Goal: Navigation & Orientation: Find specific page/section

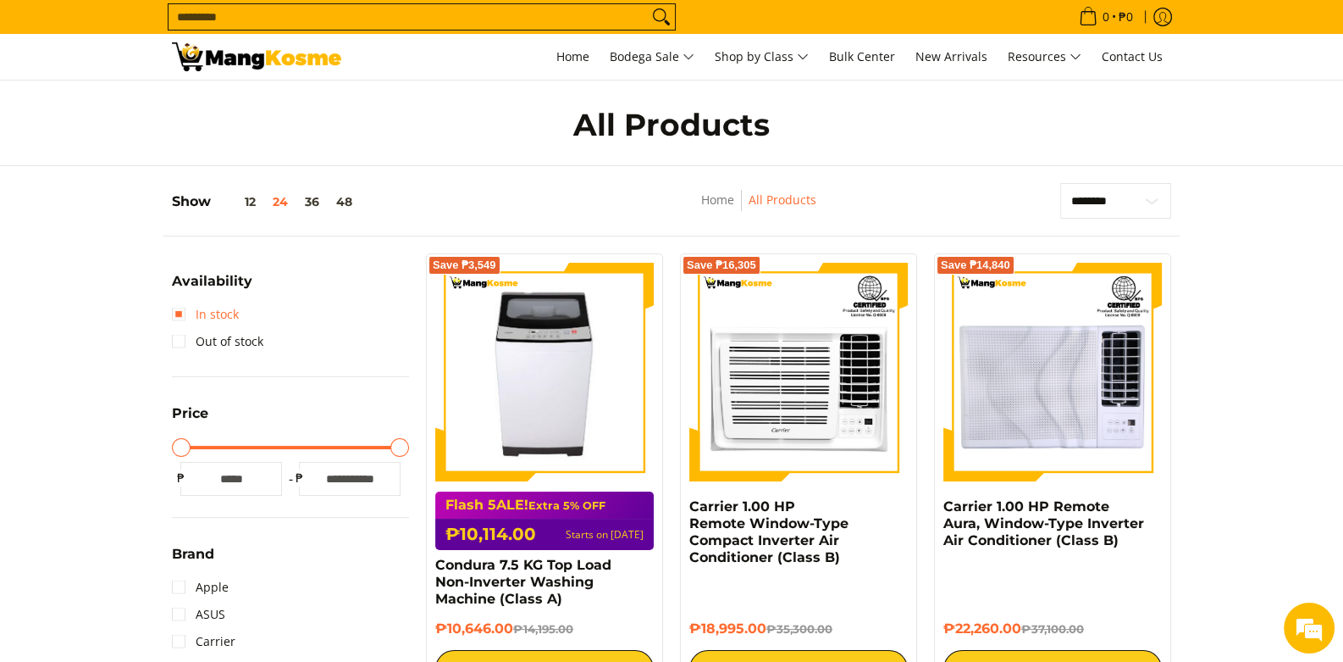
click at [174, 316] on link "In stock" at bounding box center [205, 314] width 67 height 27
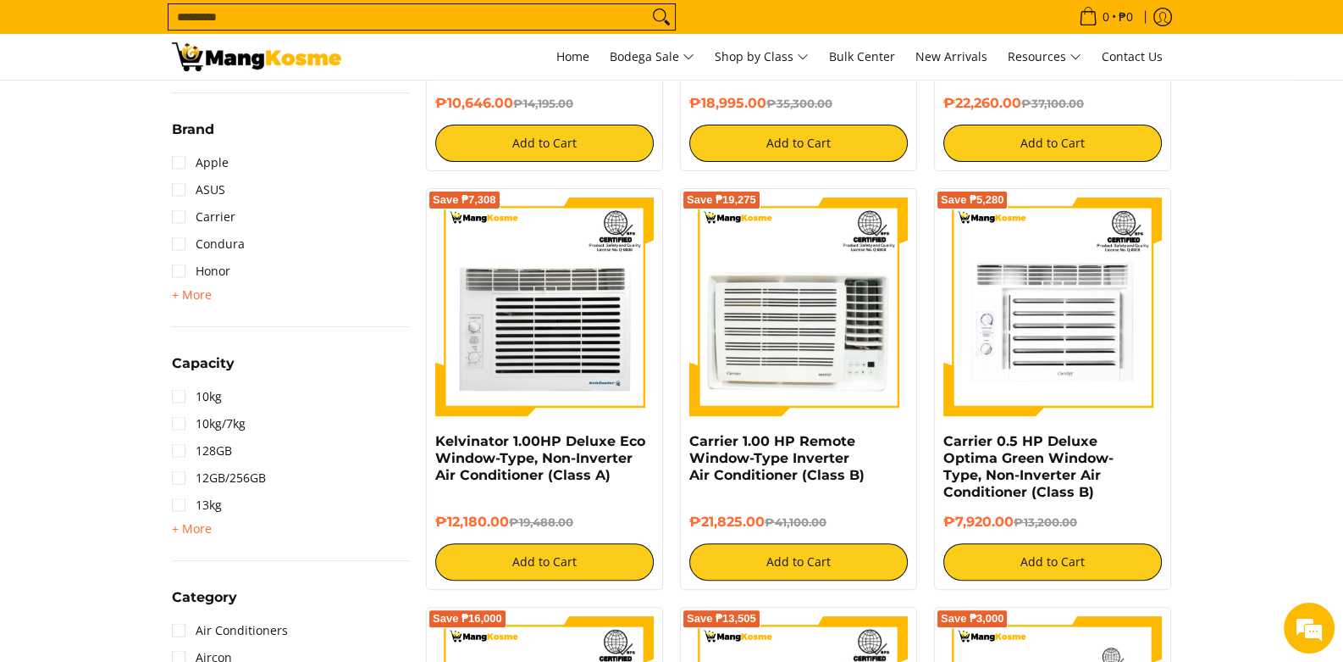
scroll to position [779, 0]
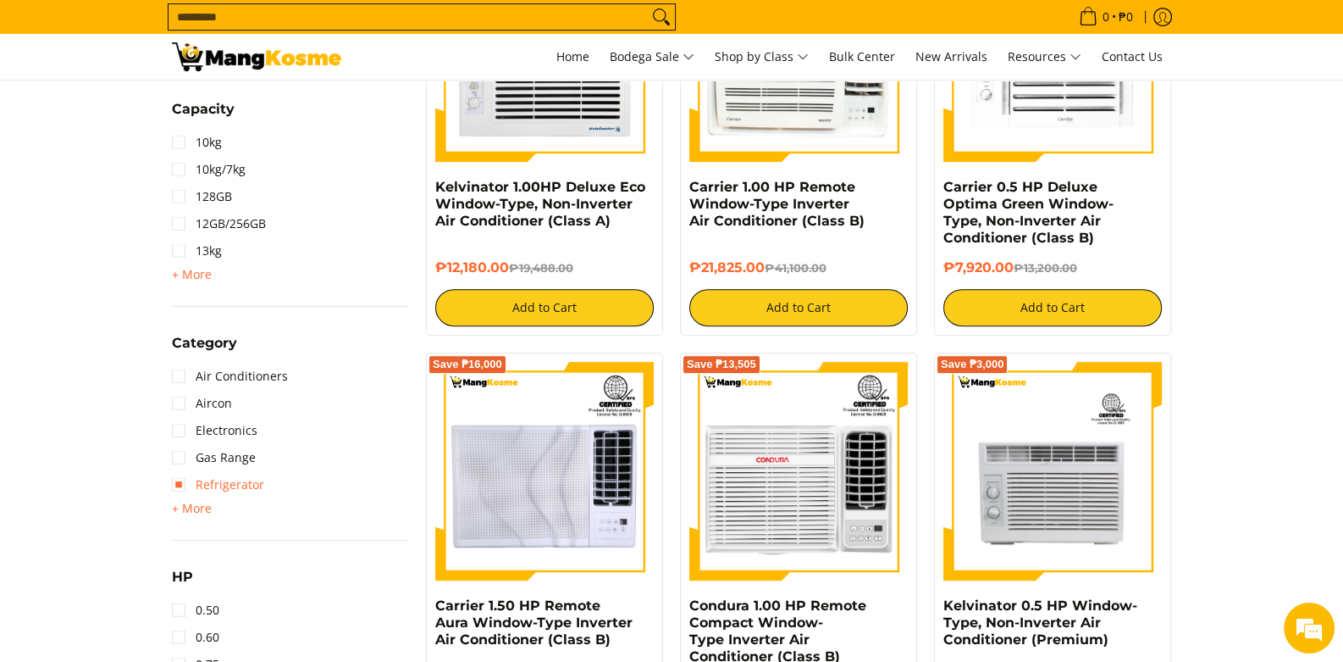
drag, startPoint x: 173, startPoint y: 477, endPoint x: 197, endPoint y: 477, distance: 24.6
click at [174, 477] on link "Refrigerator" at bounding box center [218, 484] width 92 height 27
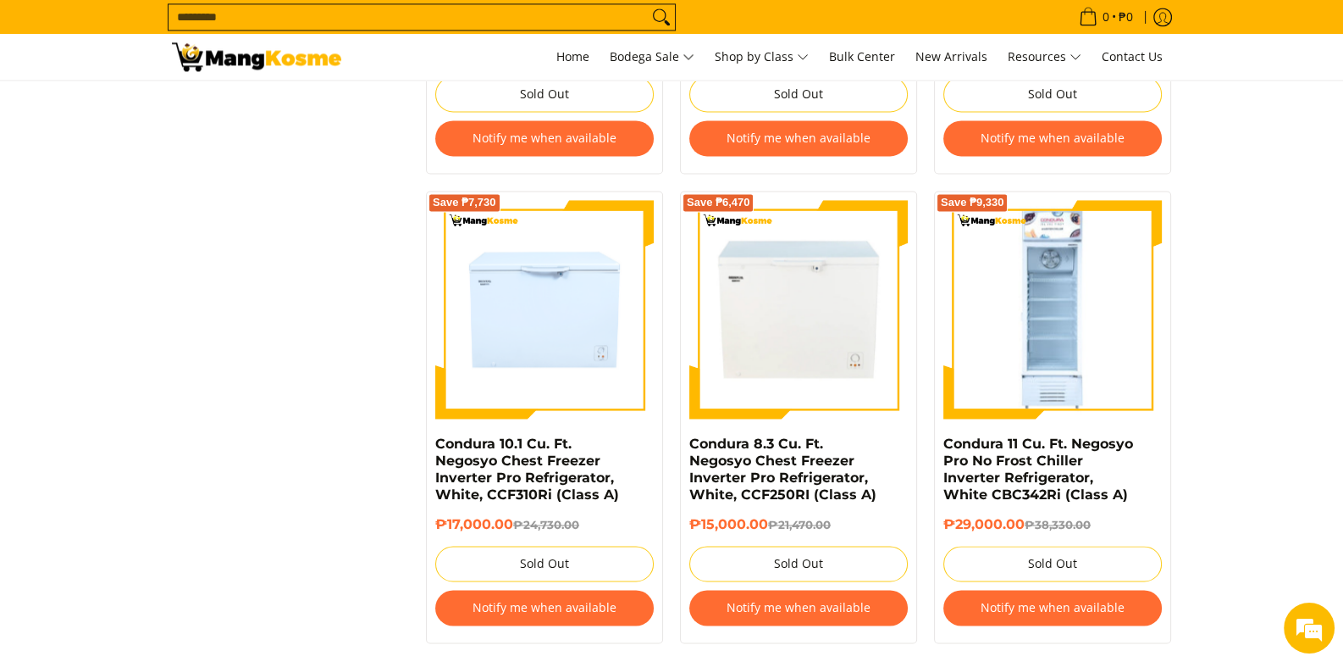
scroll to position [3490, 0]
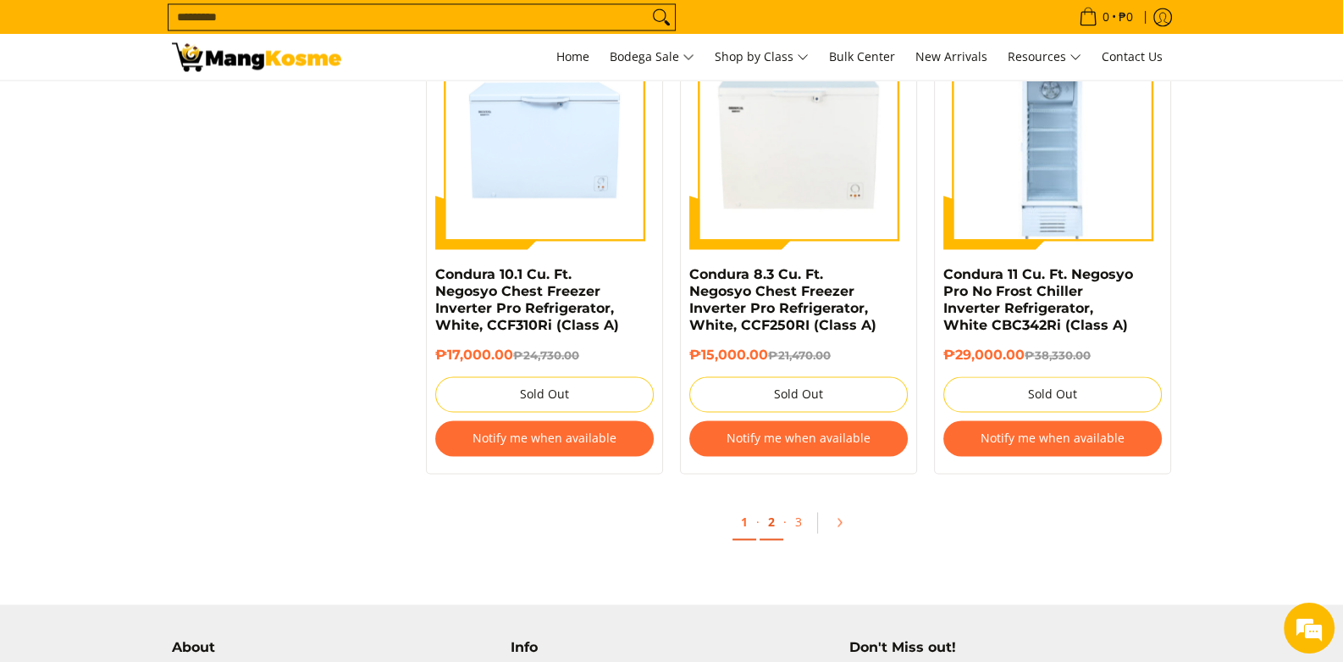
click at [772, 515] on link "2" at bounding box center [772, 522] width 24 height 35
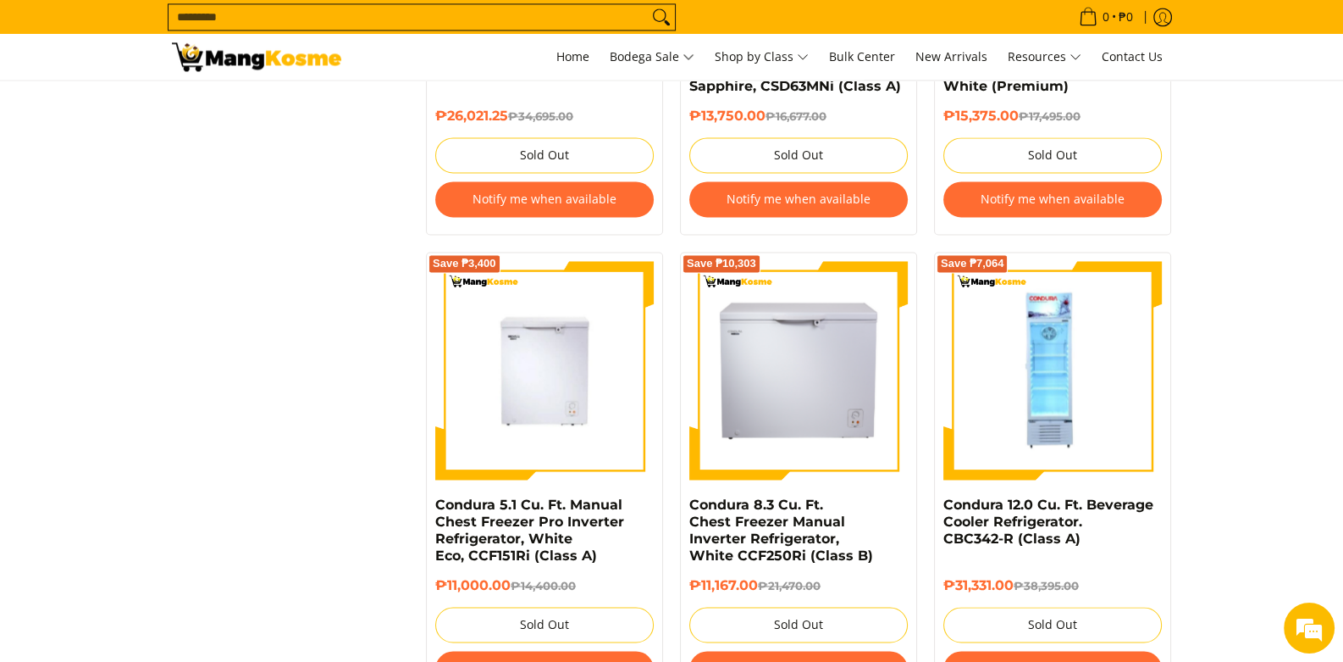
scroll to position [3473, 0]
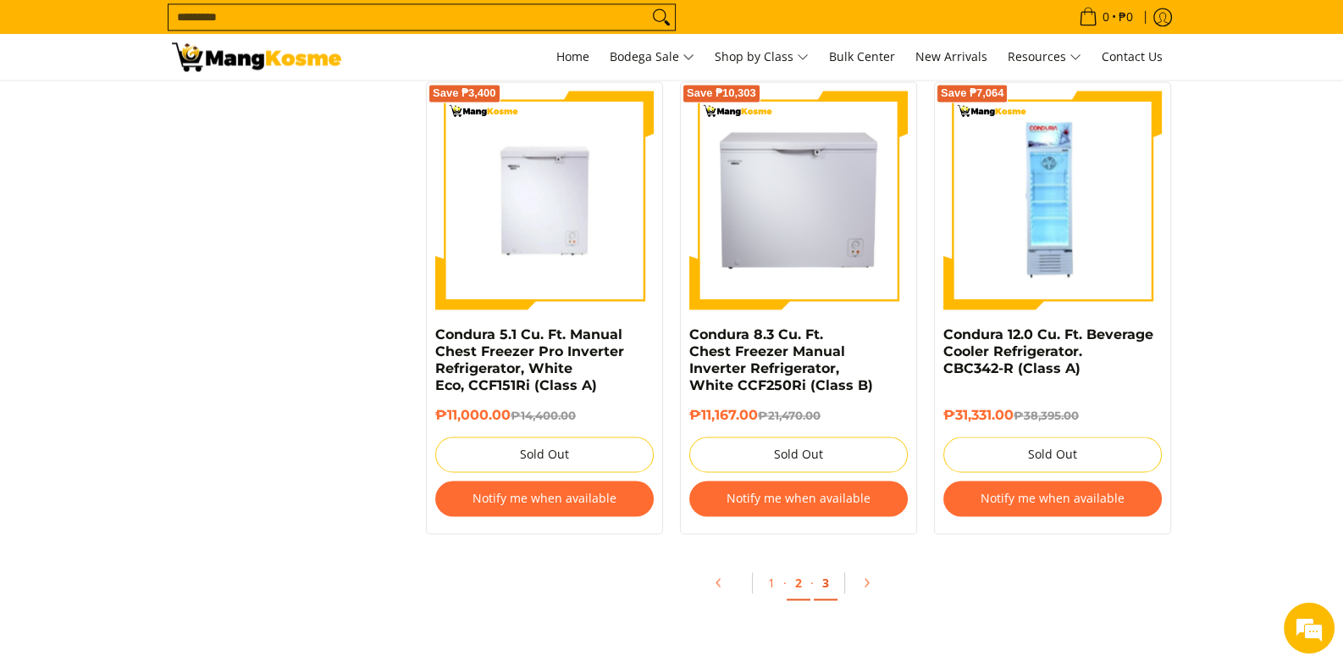
click at [822, 596] on link "3" at bounding box center [826, 582] width 24 height 35
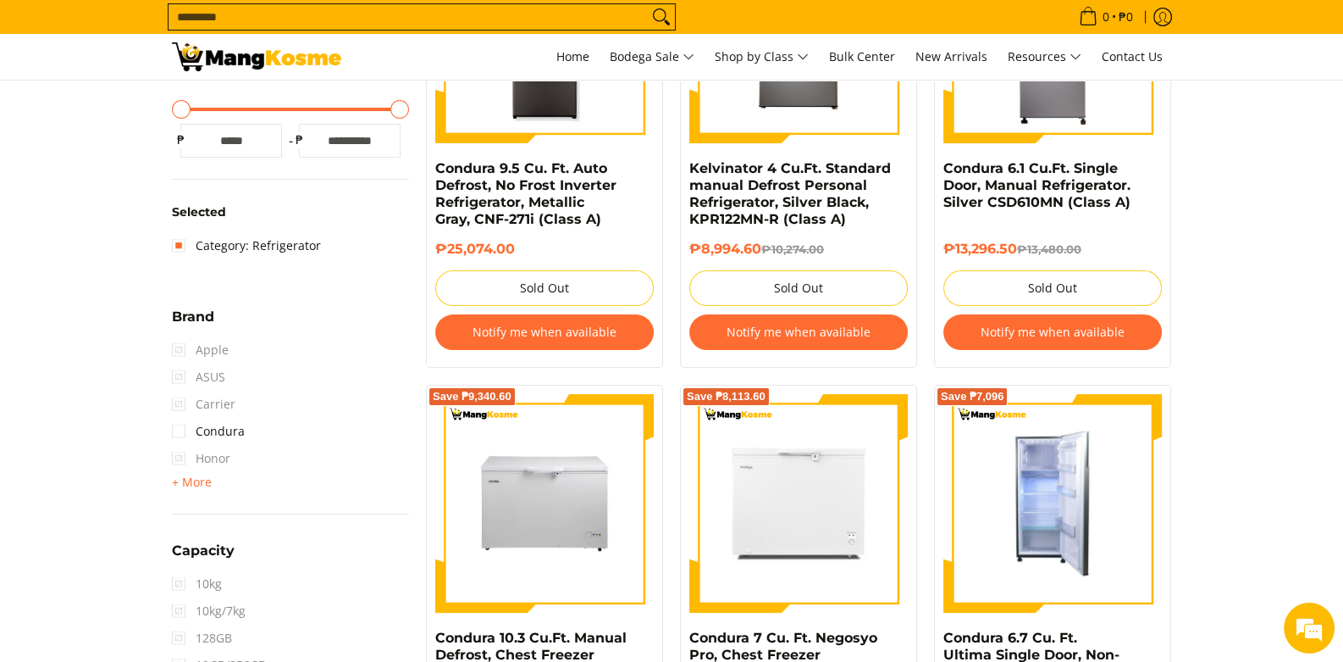
scroll to position [84, 0]
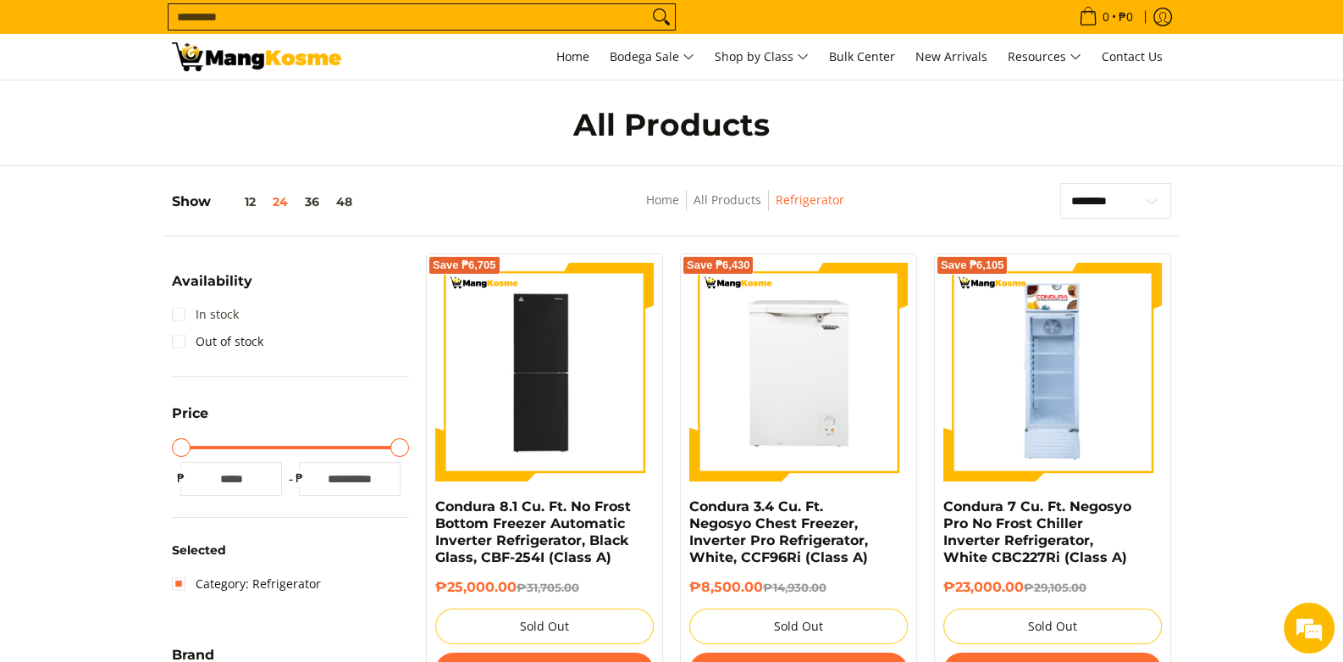
click at [174, 311] on link "In stock" at bounding box center [205, 314] width 67 height 27
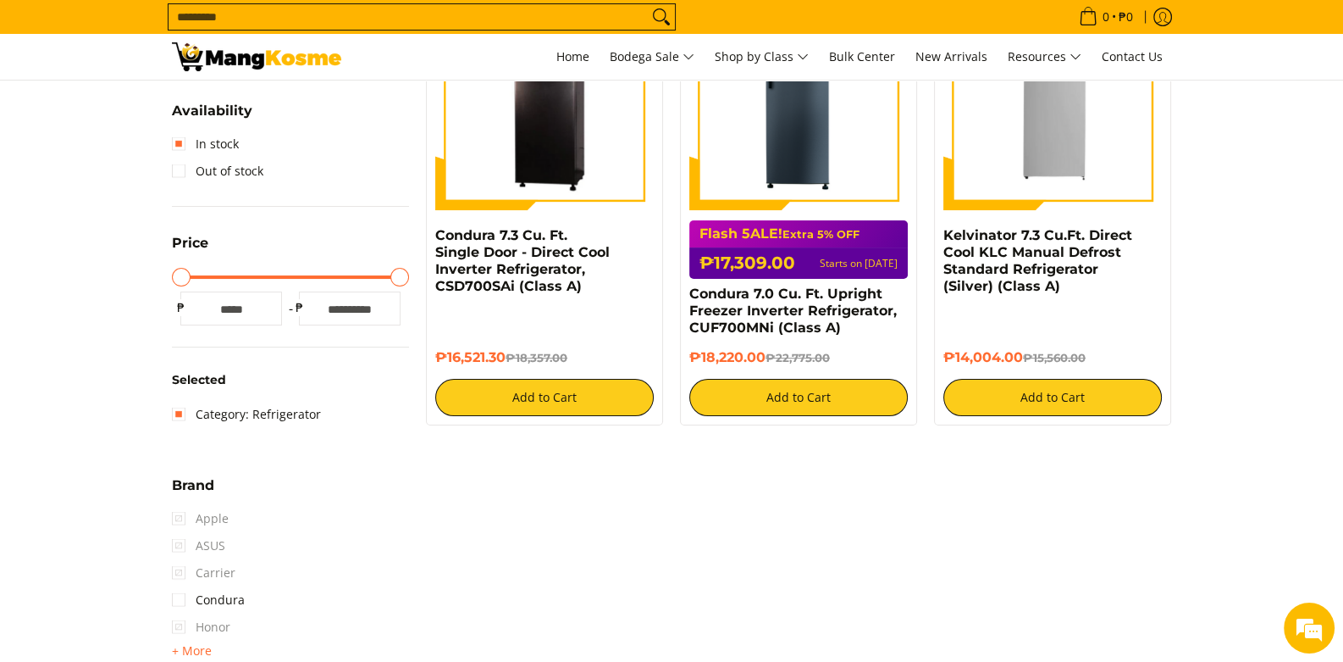
scroll to position [186, 0]
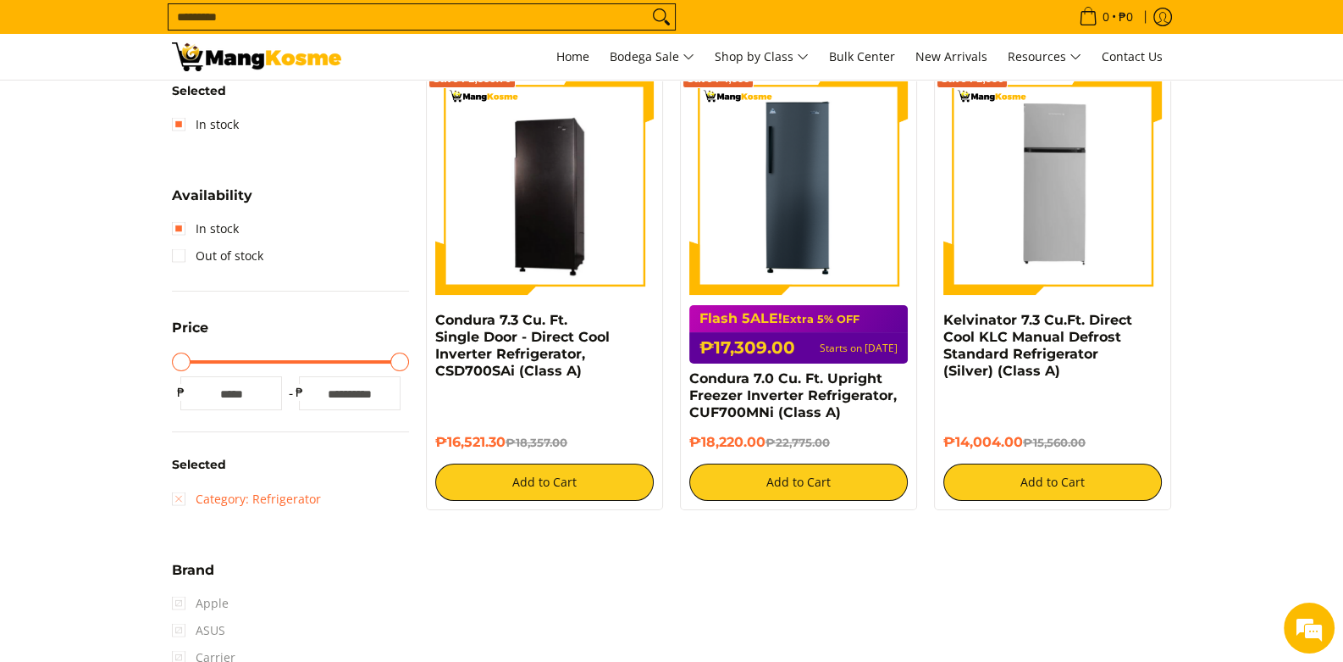
click at [175, 499] on link "Category: Refrigerator" at bounding box center [246, 498] width 149 height 27
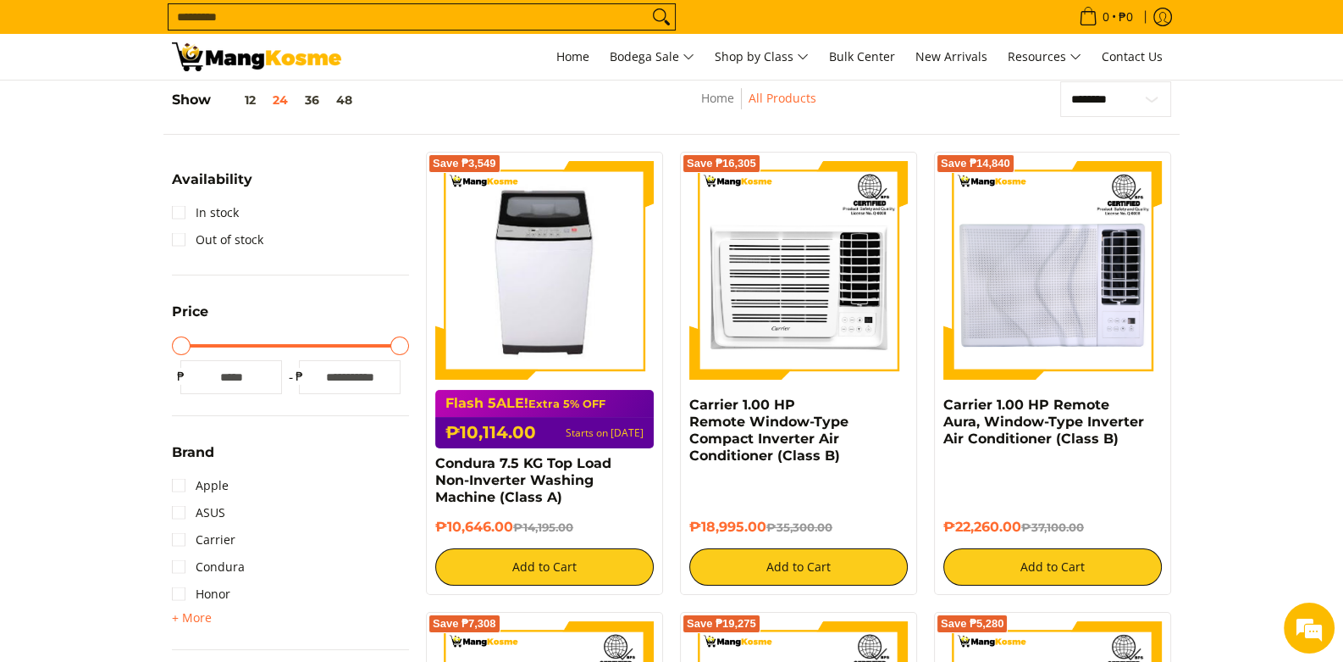
scroll to position [17, 0]
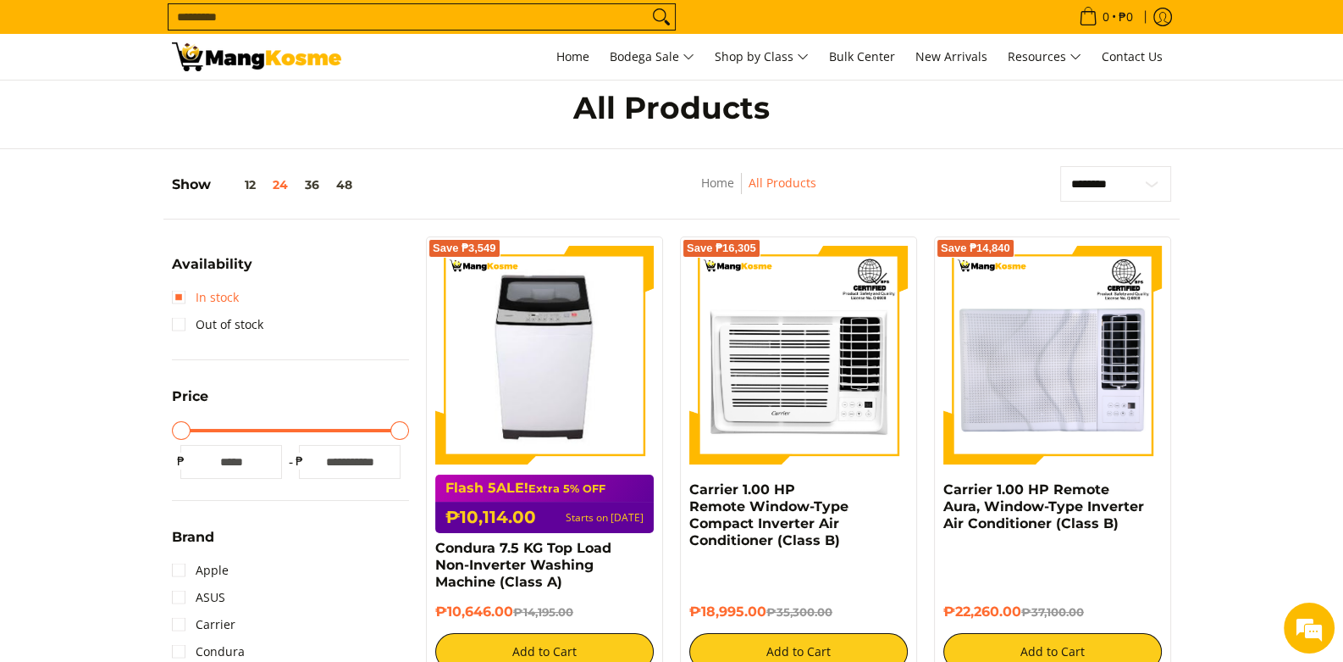
click at [177, 291] on link "In stock" at bounding box center [205, 297] width 67 height 27
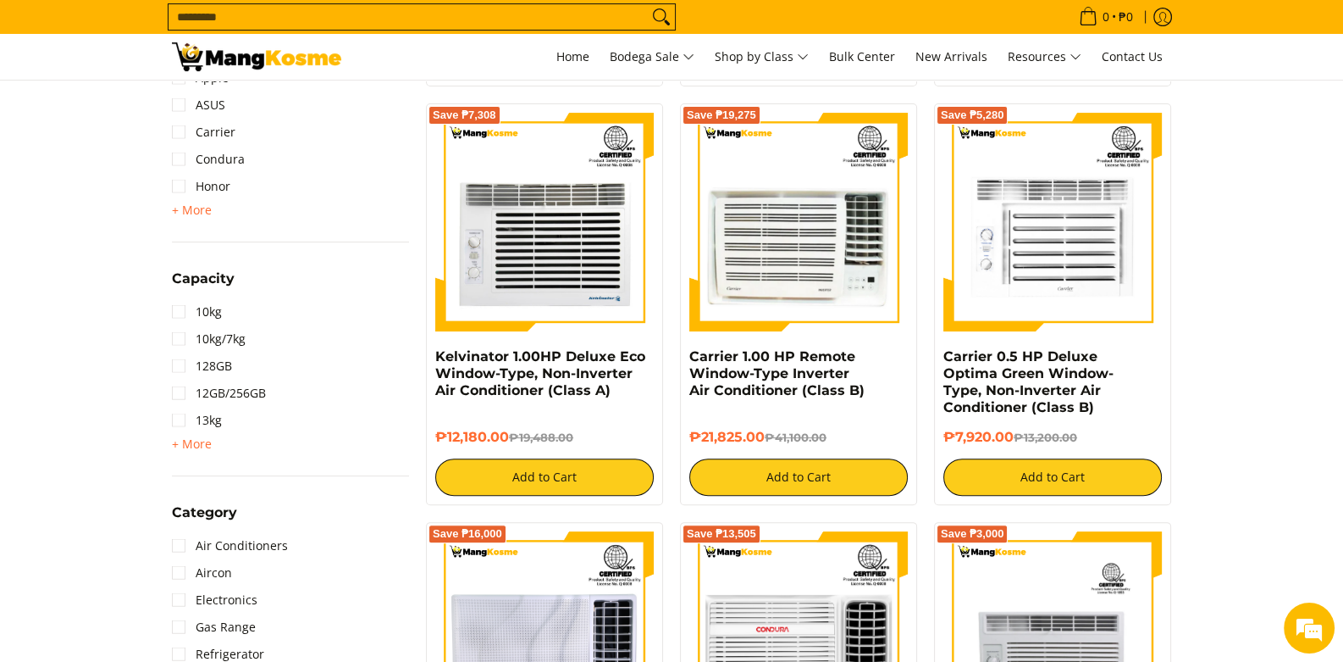
scroll to position [779, 0]
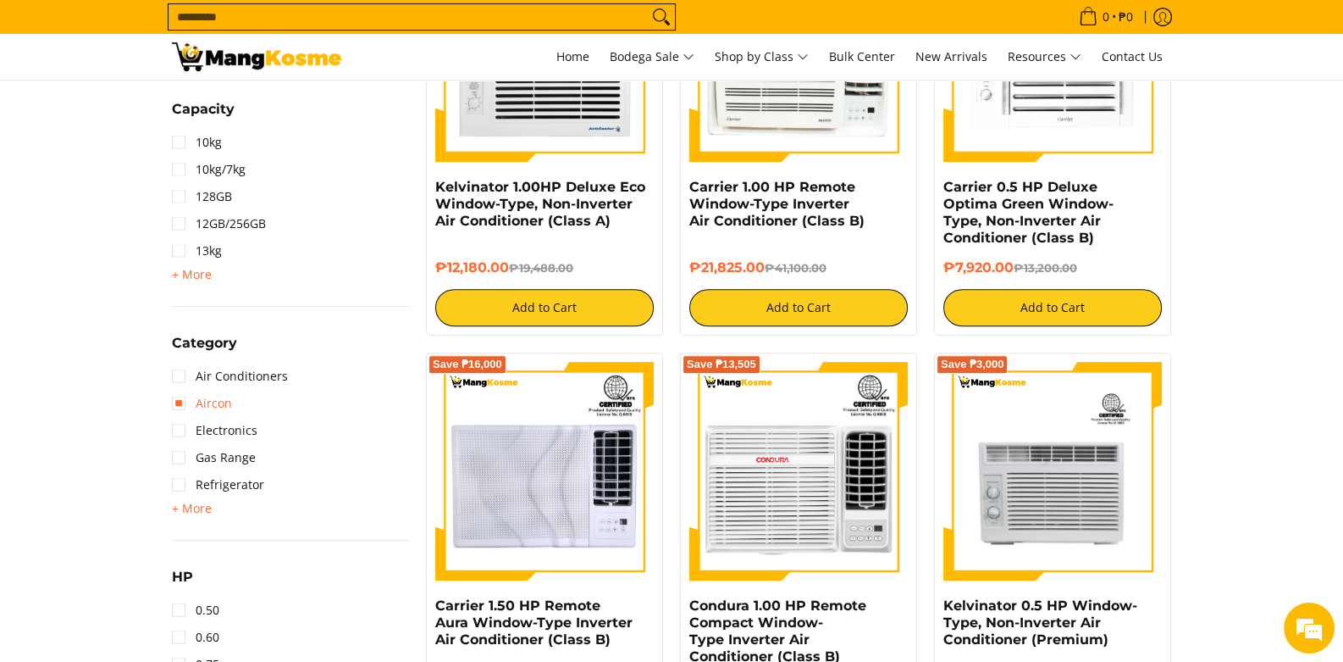
click at [176, 405] on link "Aircon" at bounding box center [202, 403] width 60 height 27
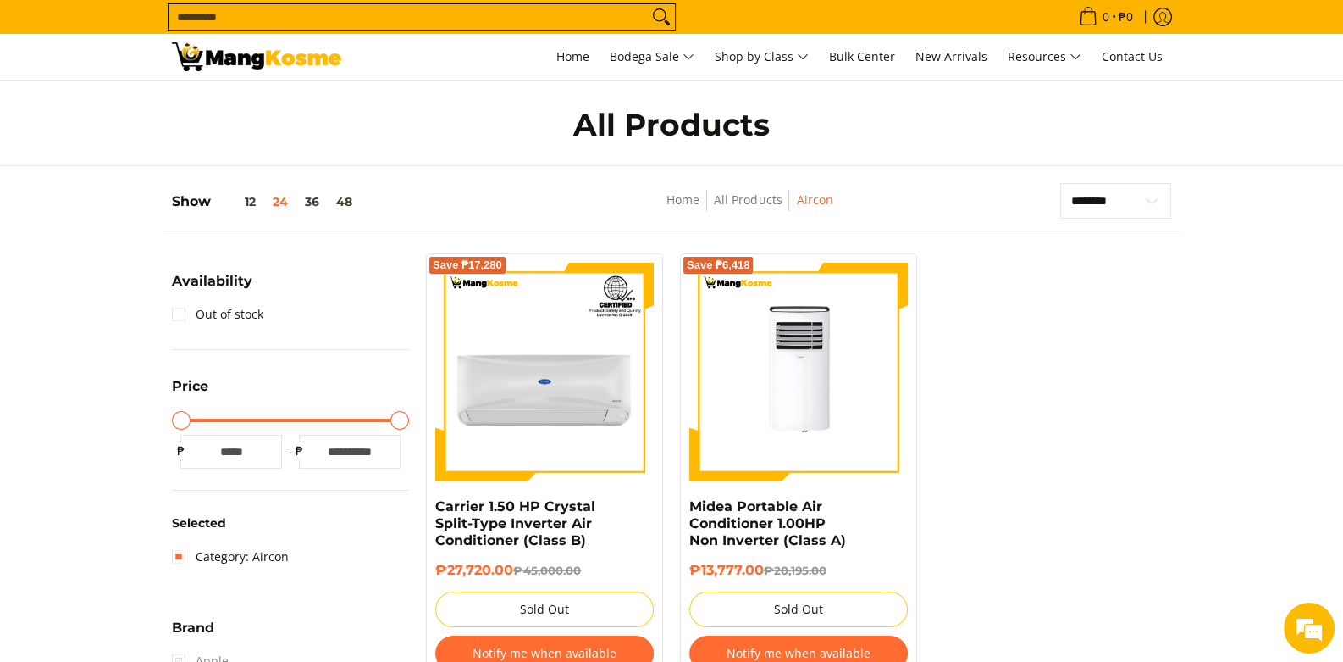
scroll to position [169, 0]
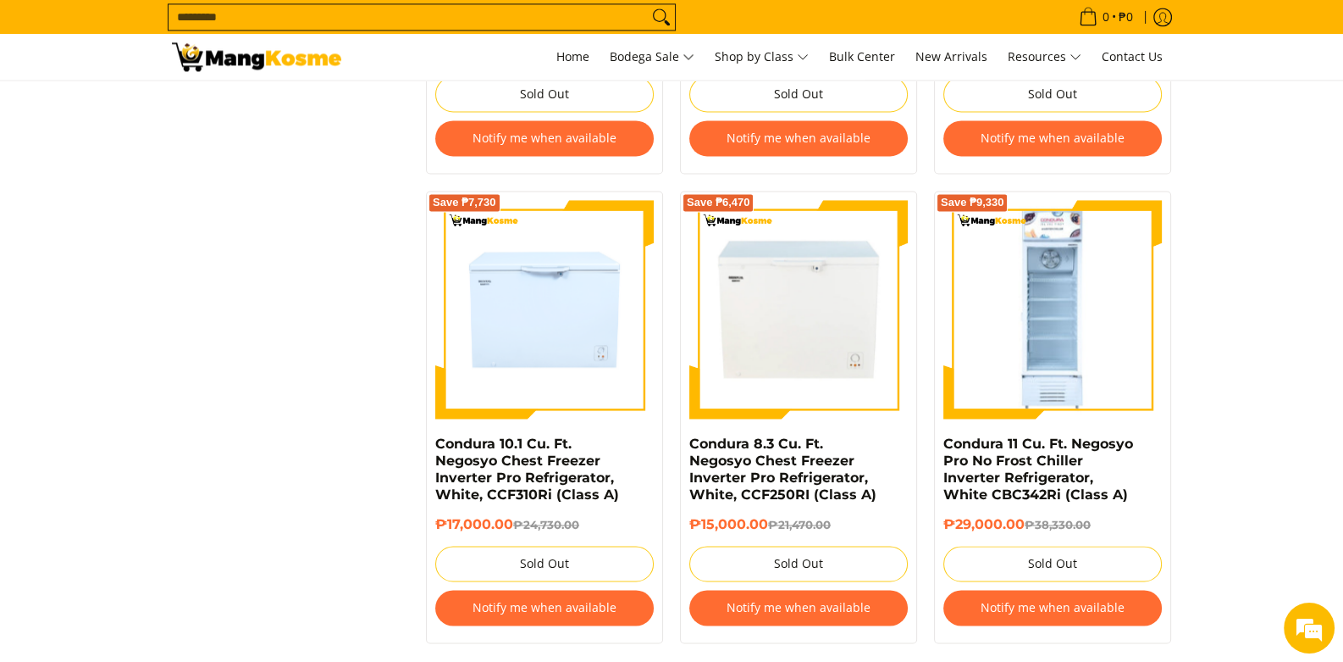
scroll to position [2982, 0]
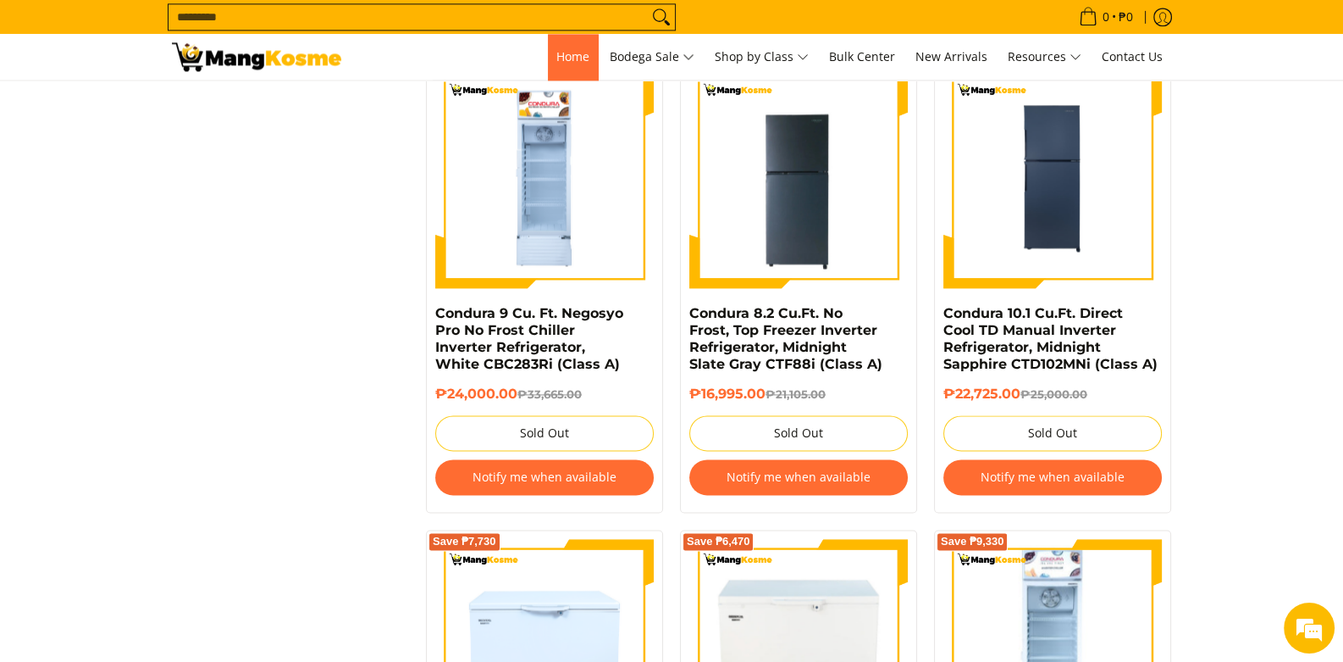
click at [563, 51] on span "Home" at bounding box center [573, 56] width 33 height 16
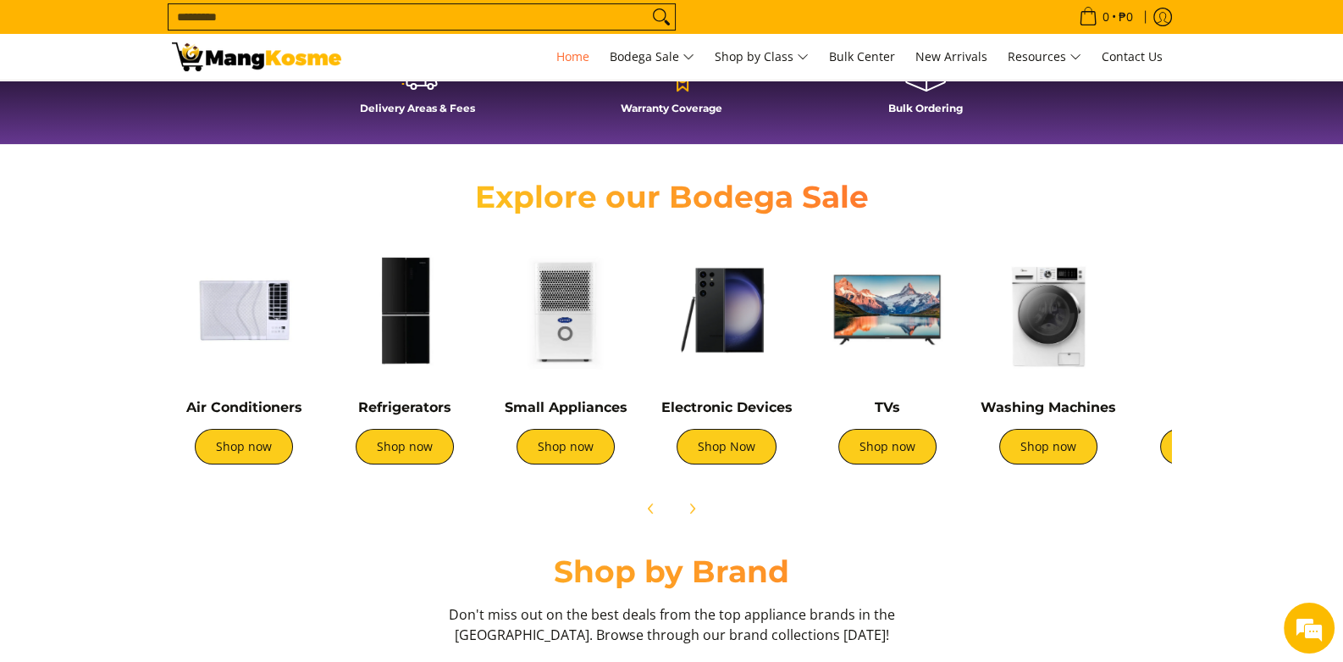
scroll to position [0, 673]
click at [388, 313] on img at bounding box center [405, 310] width 144 height 144
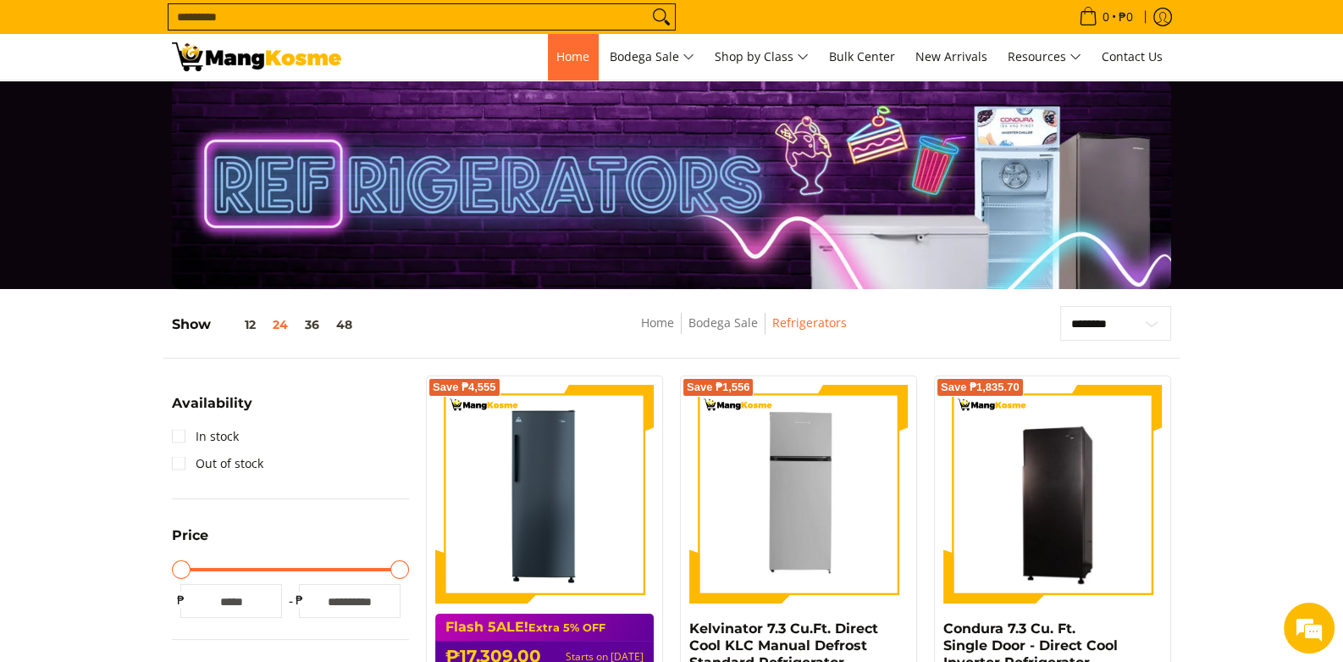
click at [557, 76] on link "Home" at bounding box center [573, 57] width 50 height 46
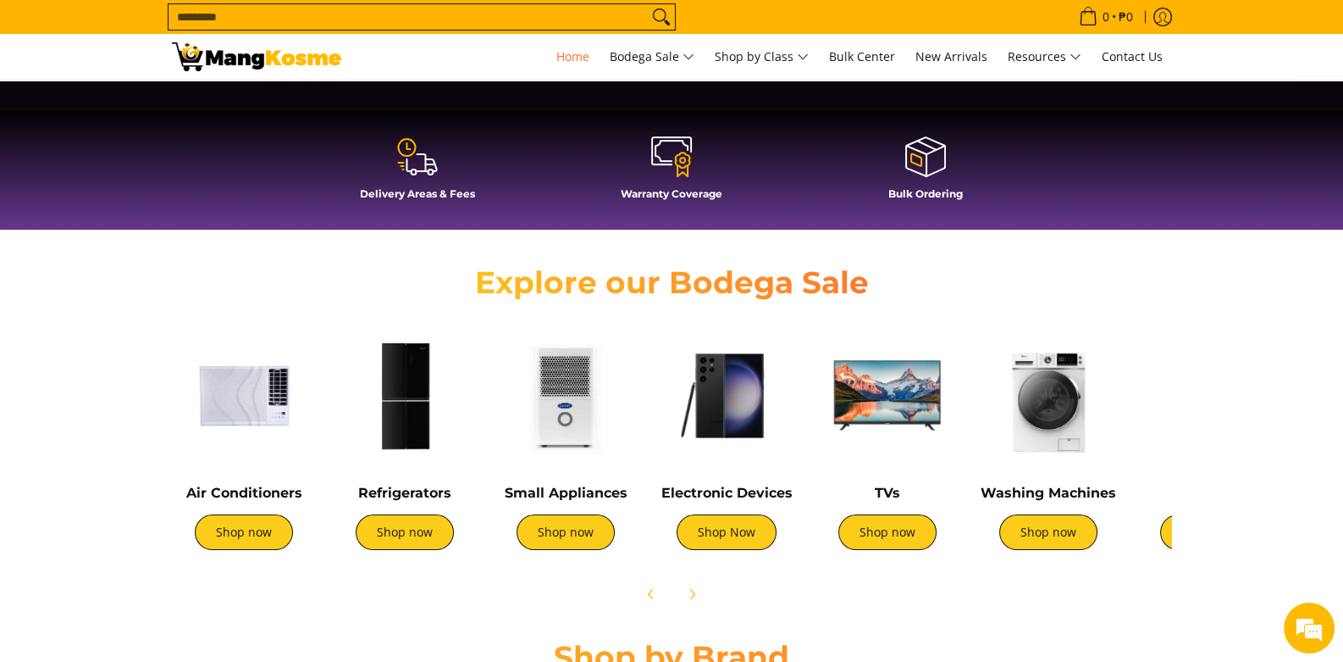
scroll to position [508, 0]
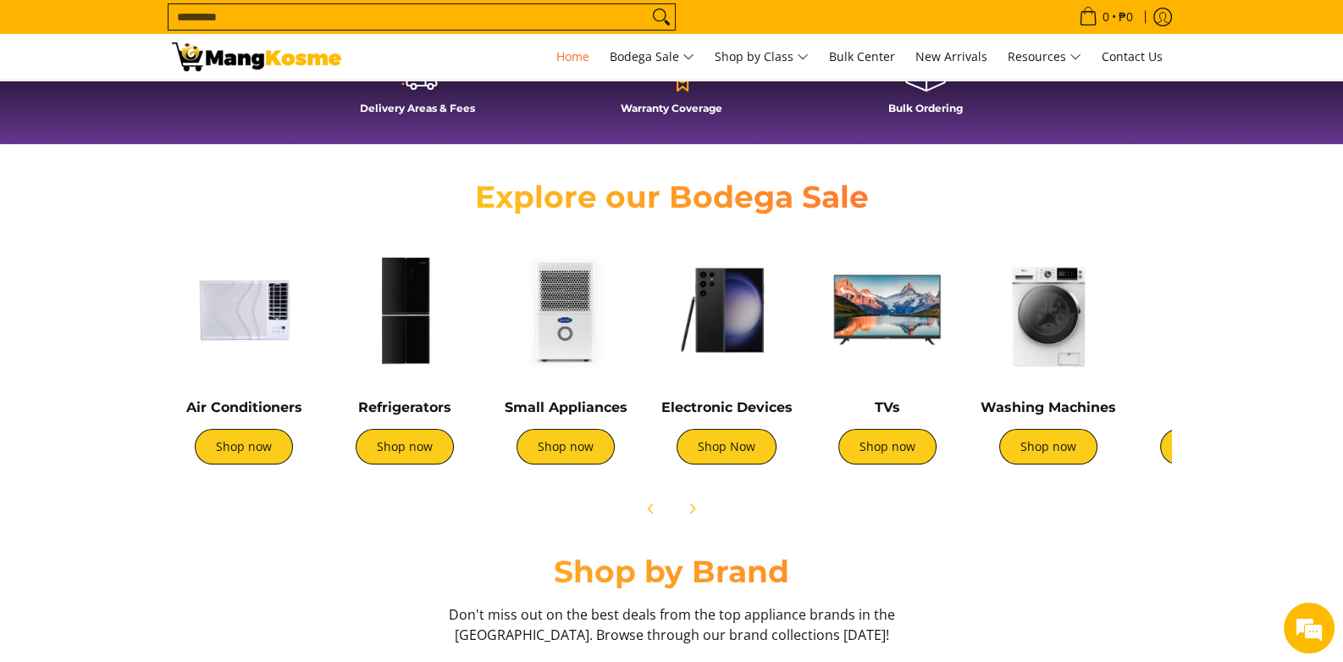
click at [556, 307] on img at bounding box center [566, 310] width 144 height 144
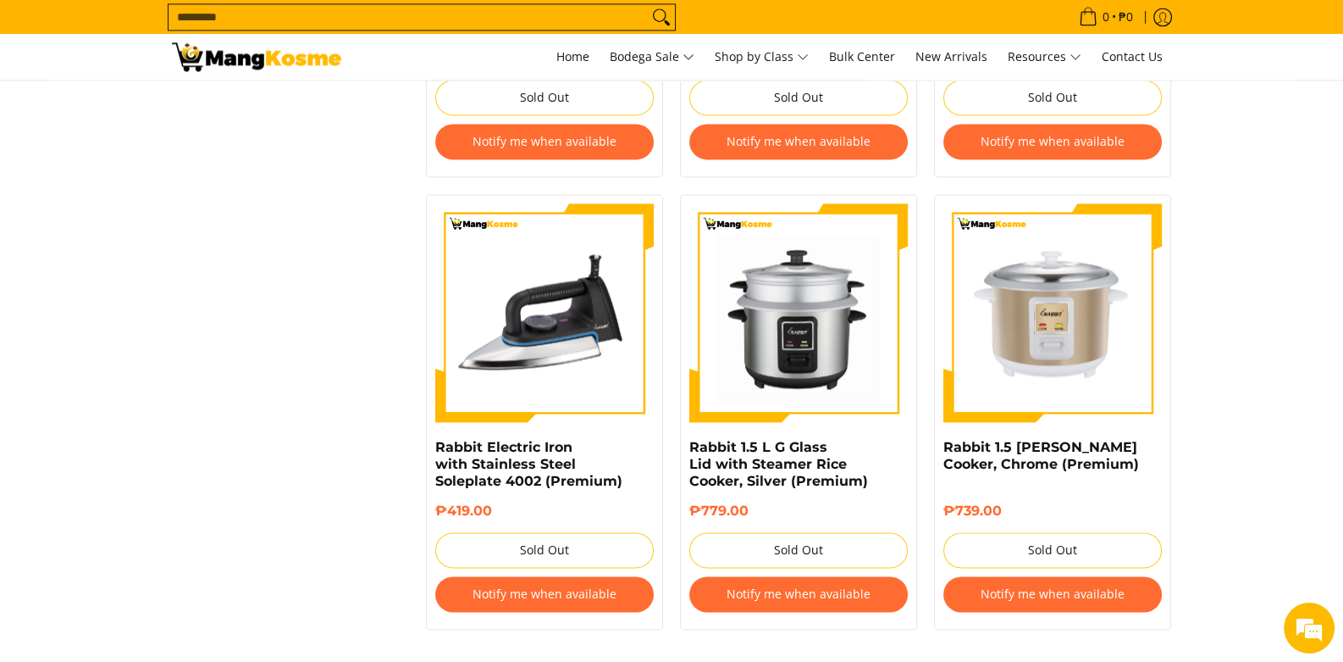
scroll to position [3387, 0]
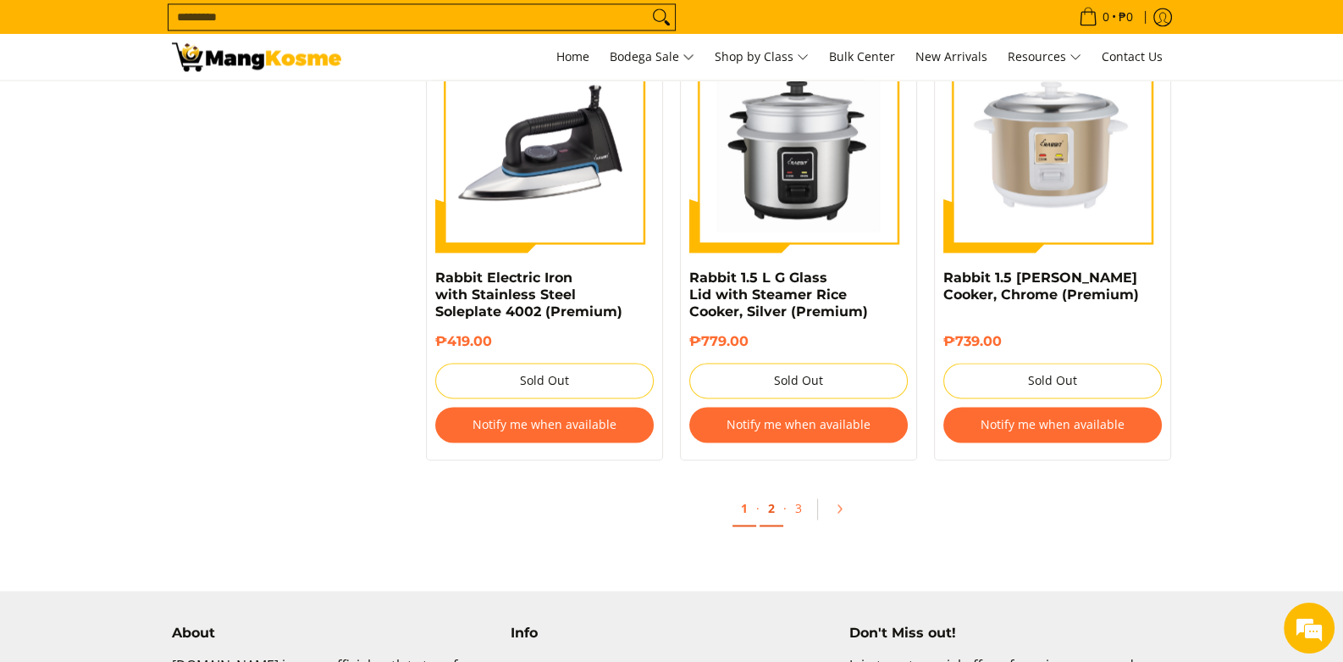
click at [768, 498] on link "2" at bounding box center [772, 508] width 24 height 35
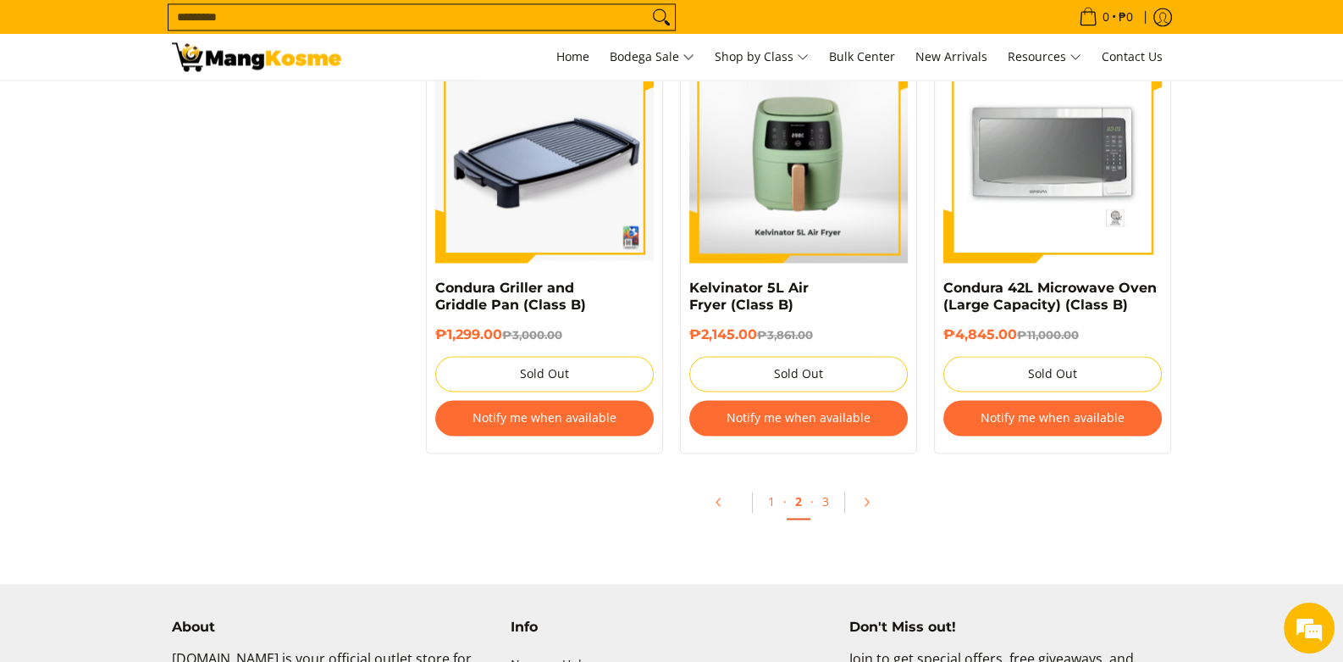
scroll to position [3558, 0]
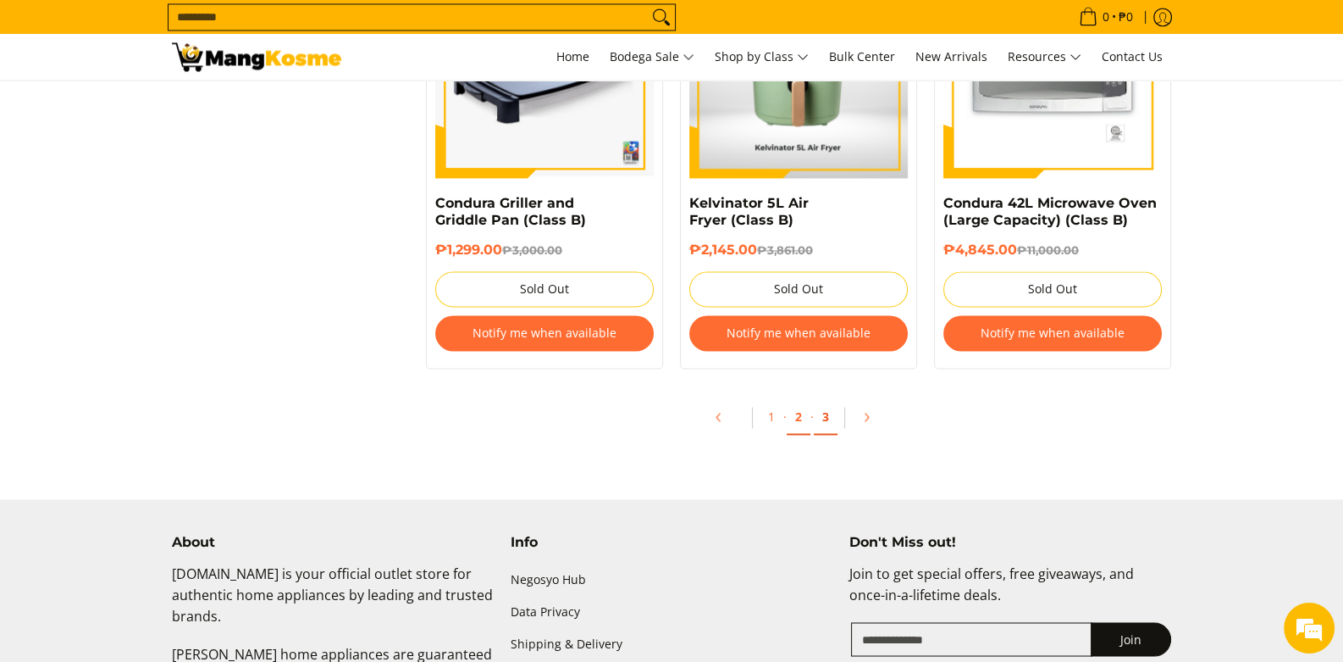
click at [826, 420] on link "3" at bounding box center [826, 417] width 24 height 35
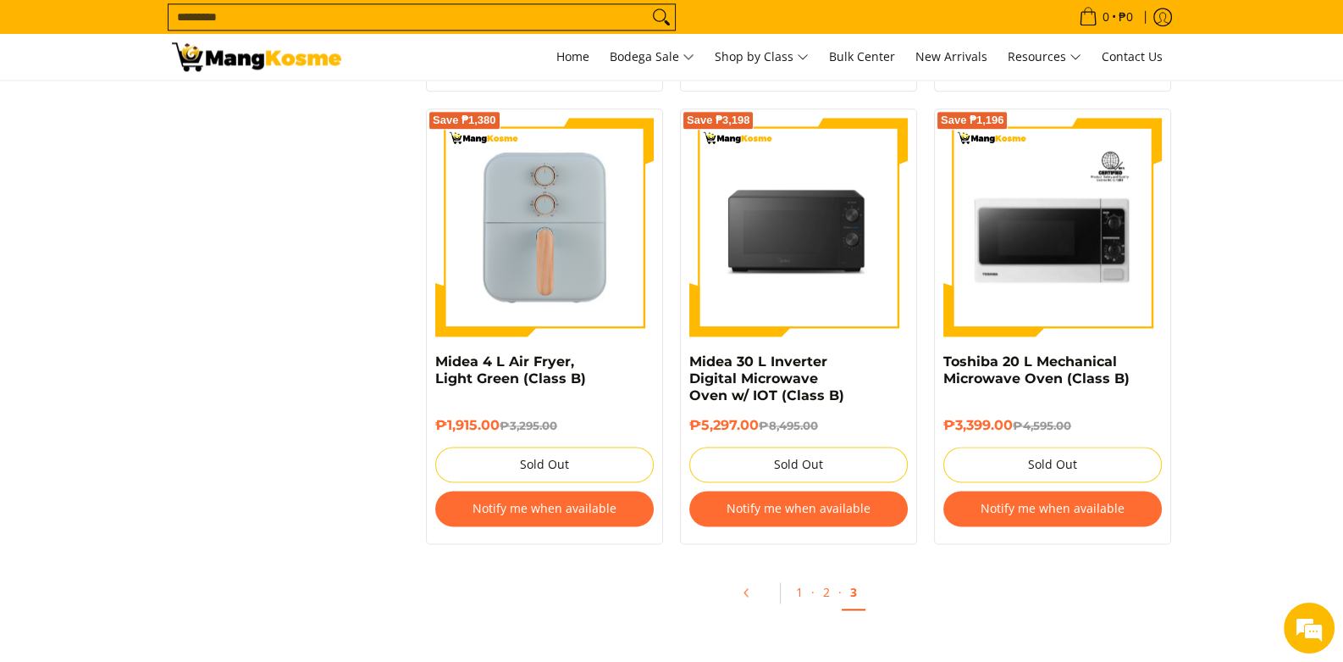
scroll to position [2794, 0]
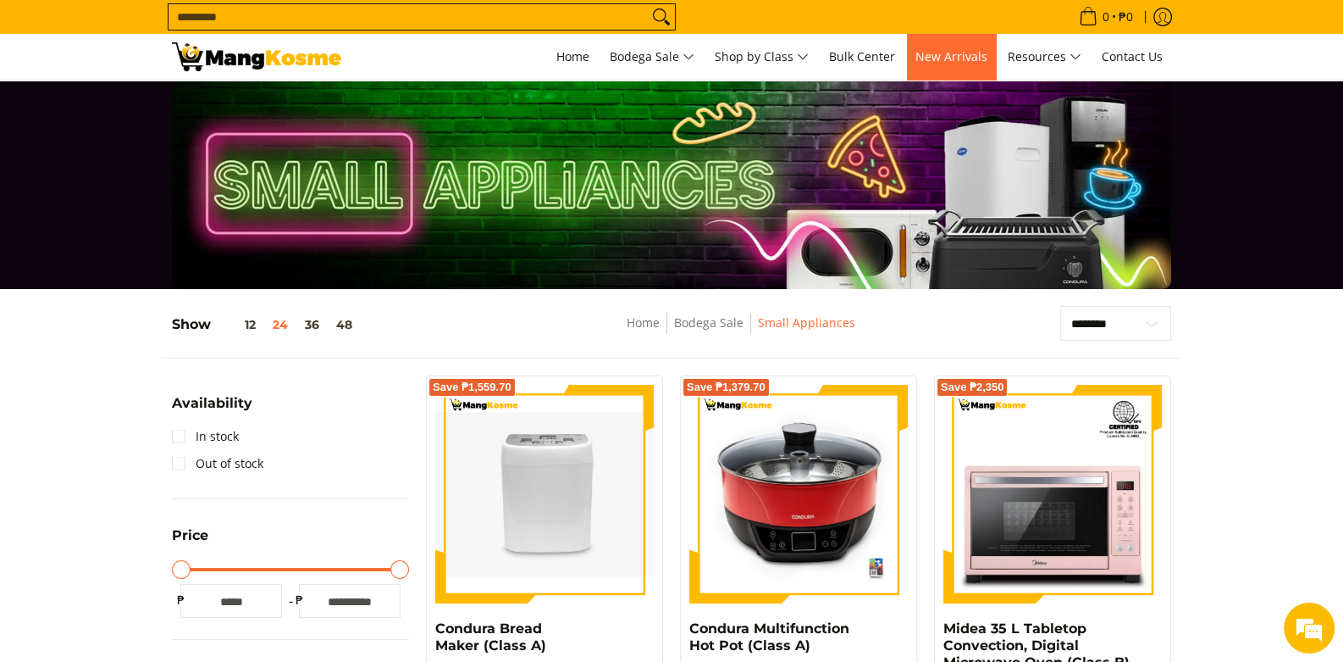
click at [940, 58] on span "New Arrivals" at bounding box center [952, 56] width 72 height 16
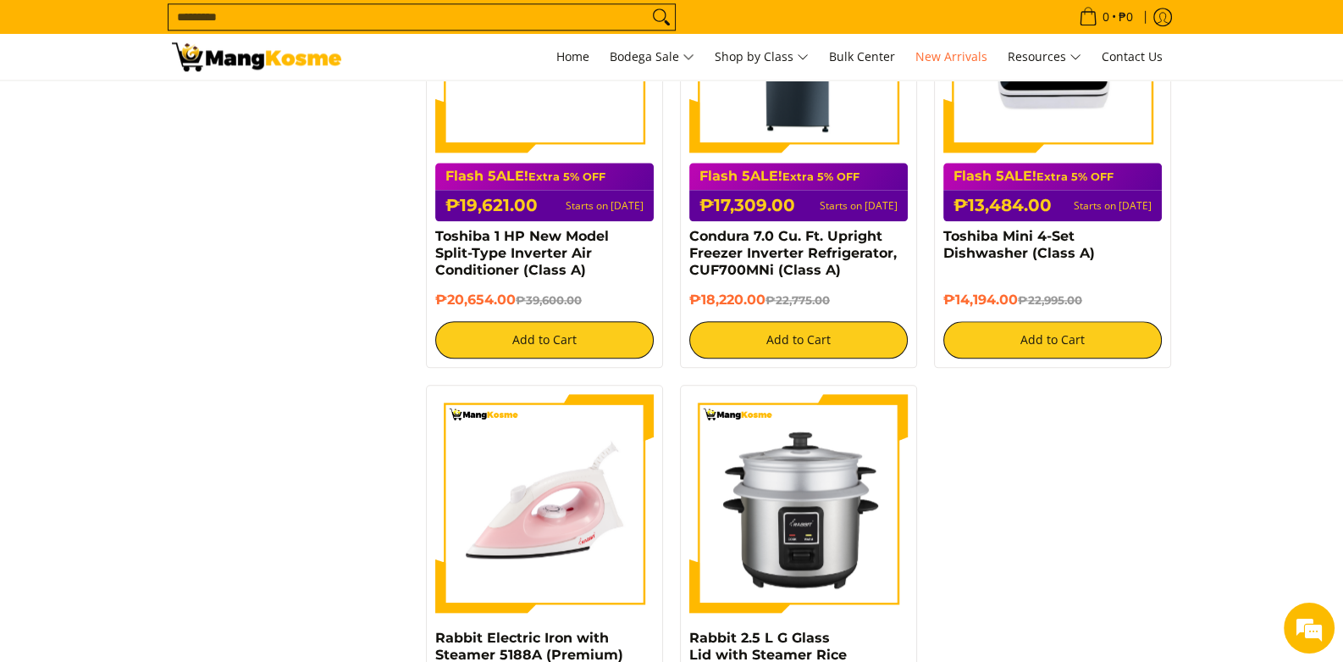
scroll to position [2794, 0]
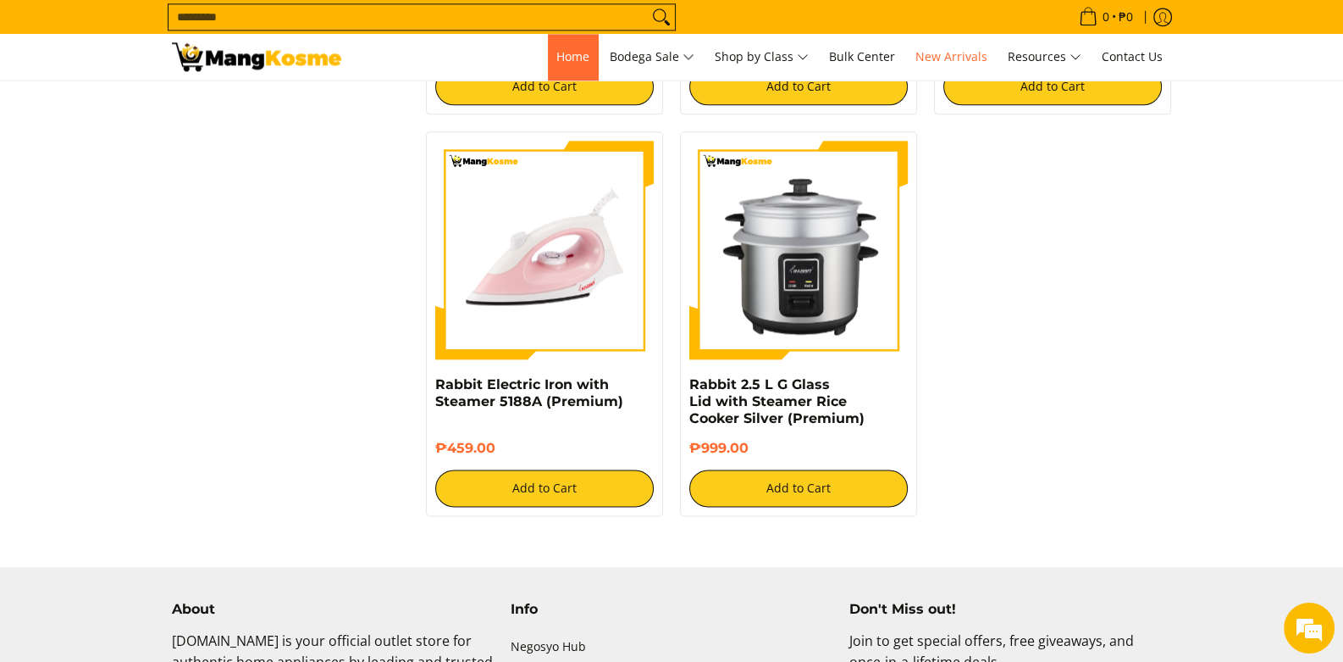
click at [548, 66] on link "Home" at bounding box center [573, 57] width 50 height 46
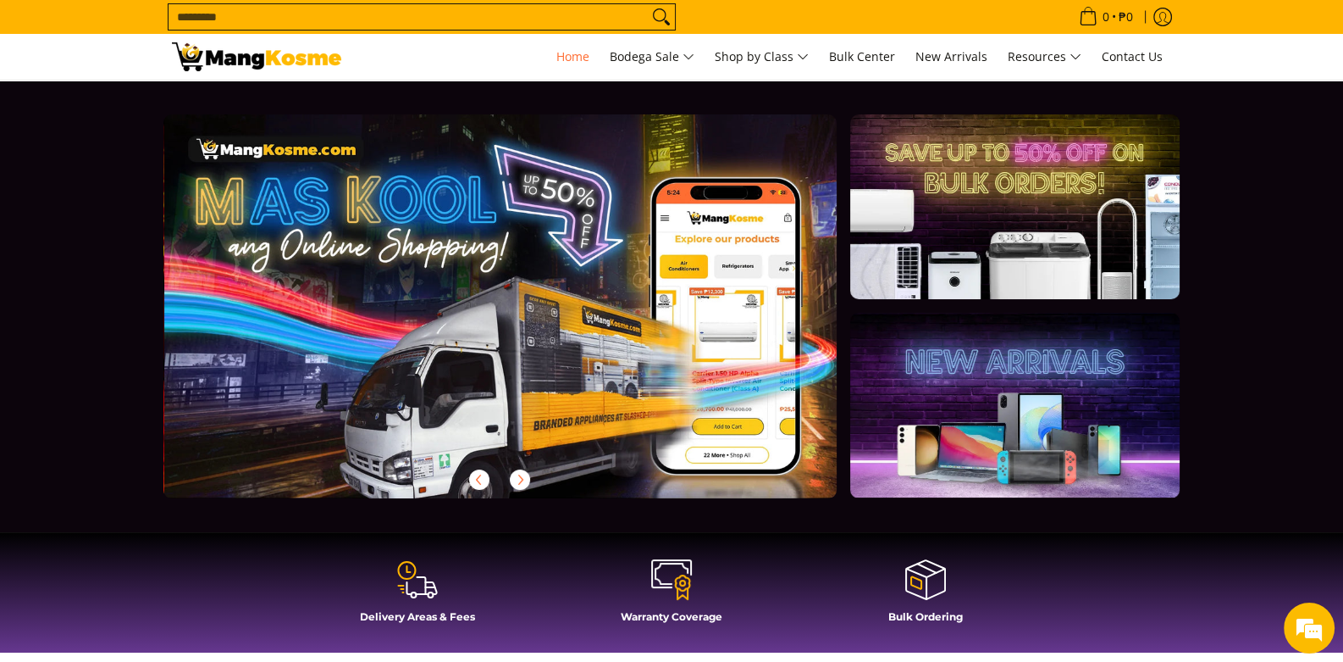
scroll to position [0, 673]
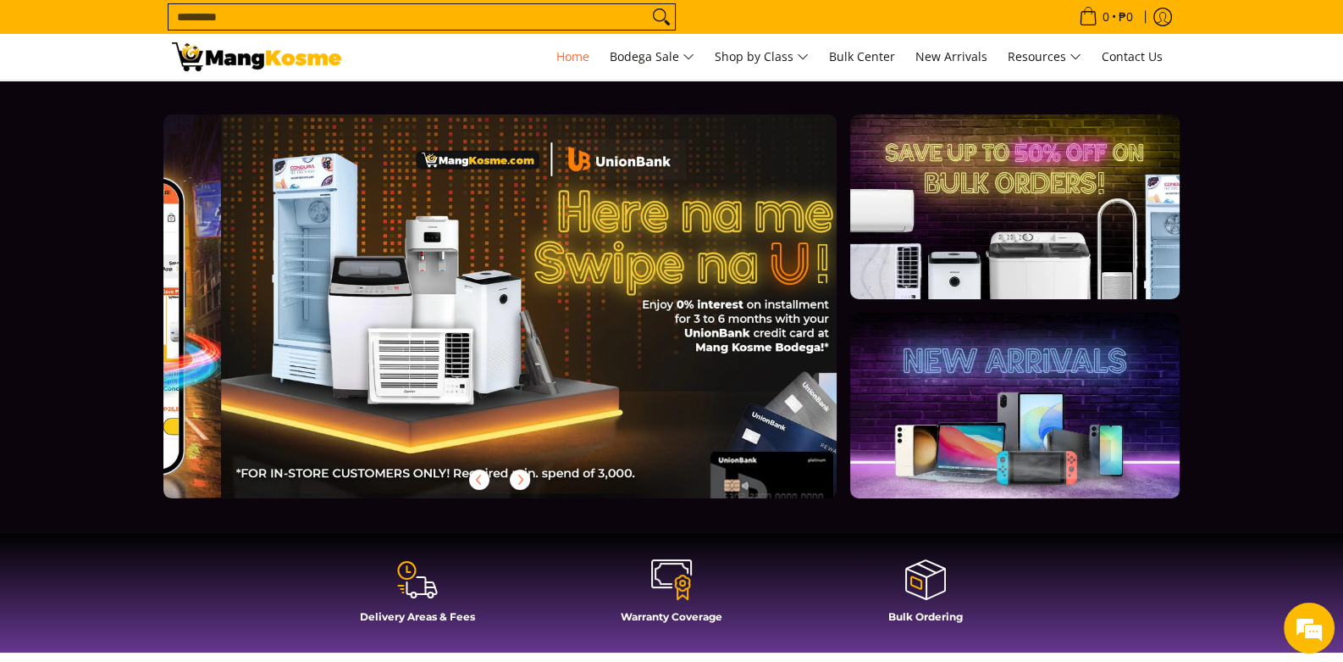
click at [1023, 460] on link at bounding box center [1015, 405] width 330 height 185
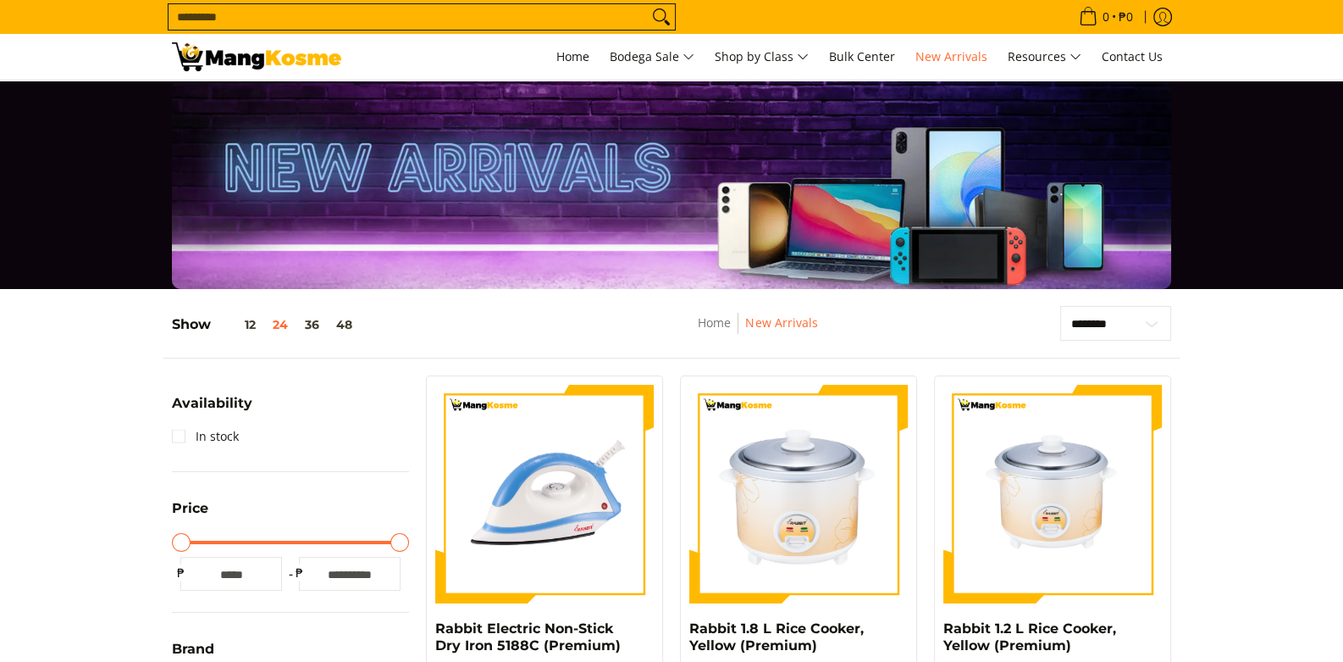
click at [836, 178] on div at bounding box center [672, 184] width 1000 height 208
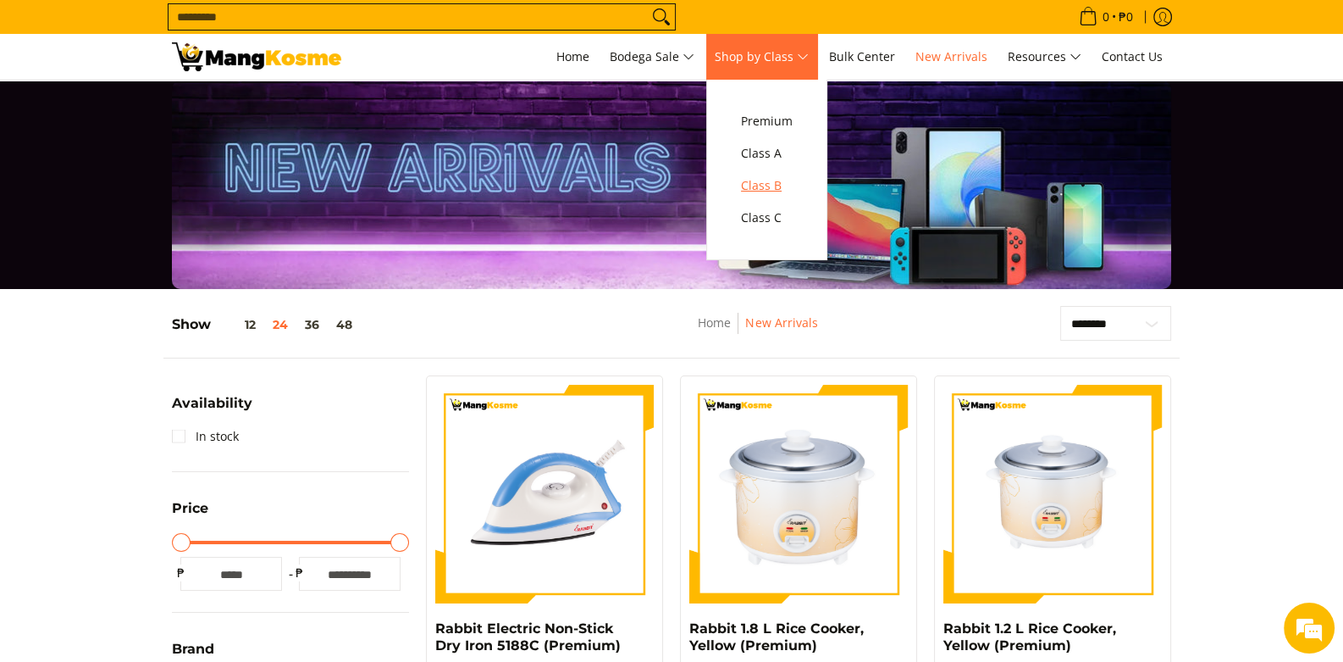
click at [786, 181] on span "Class B" at bounding box center [767, 185] width 52 height 21
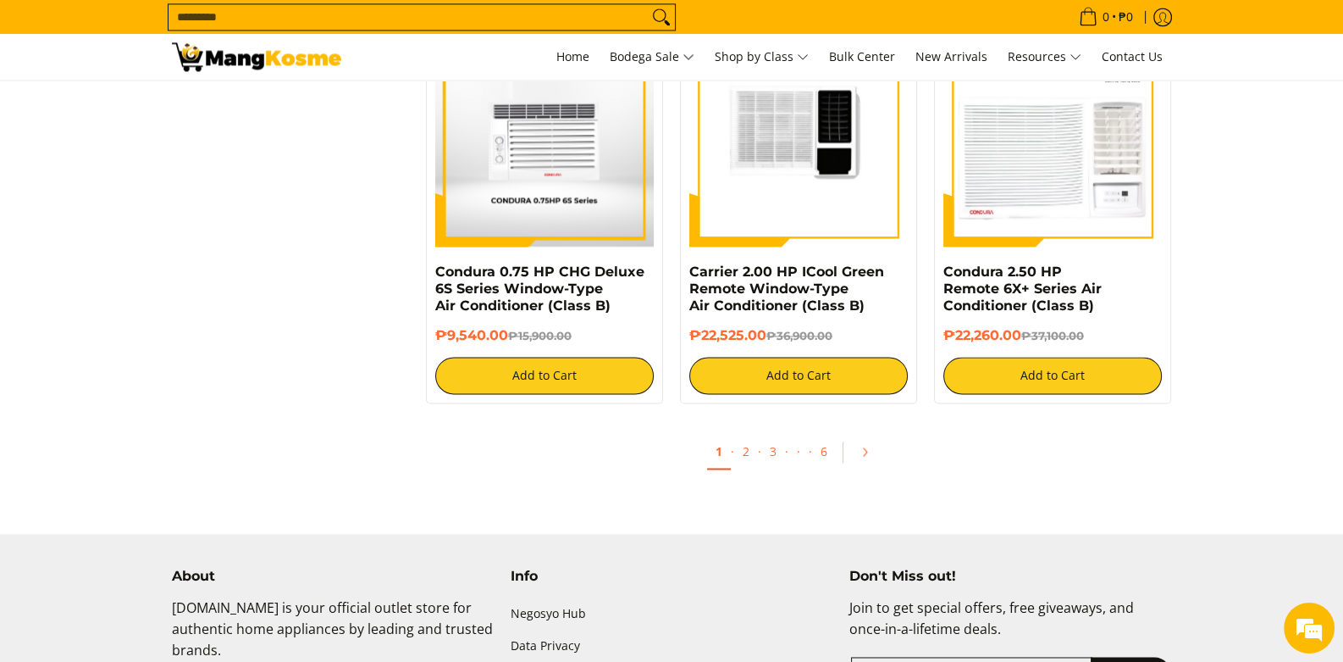
scroll to position [3387, 0]
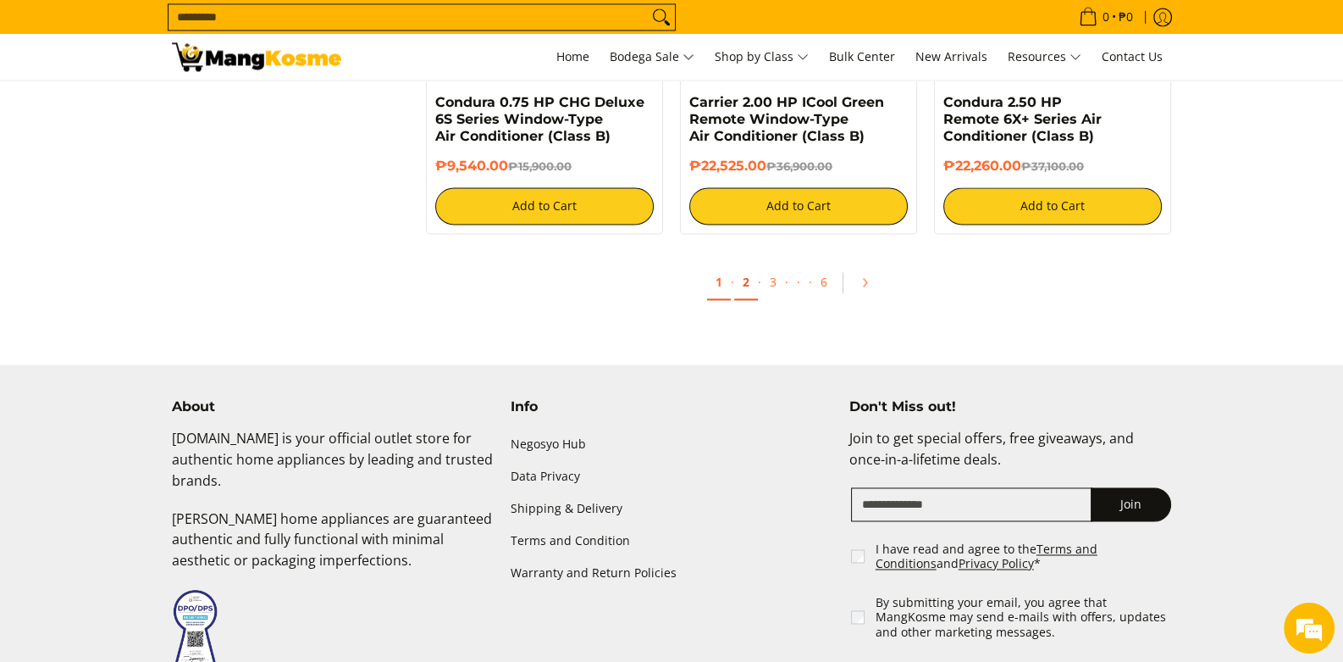
click at [748, 285] on link "2" at bounding box center [746, 282] width 24 height 35
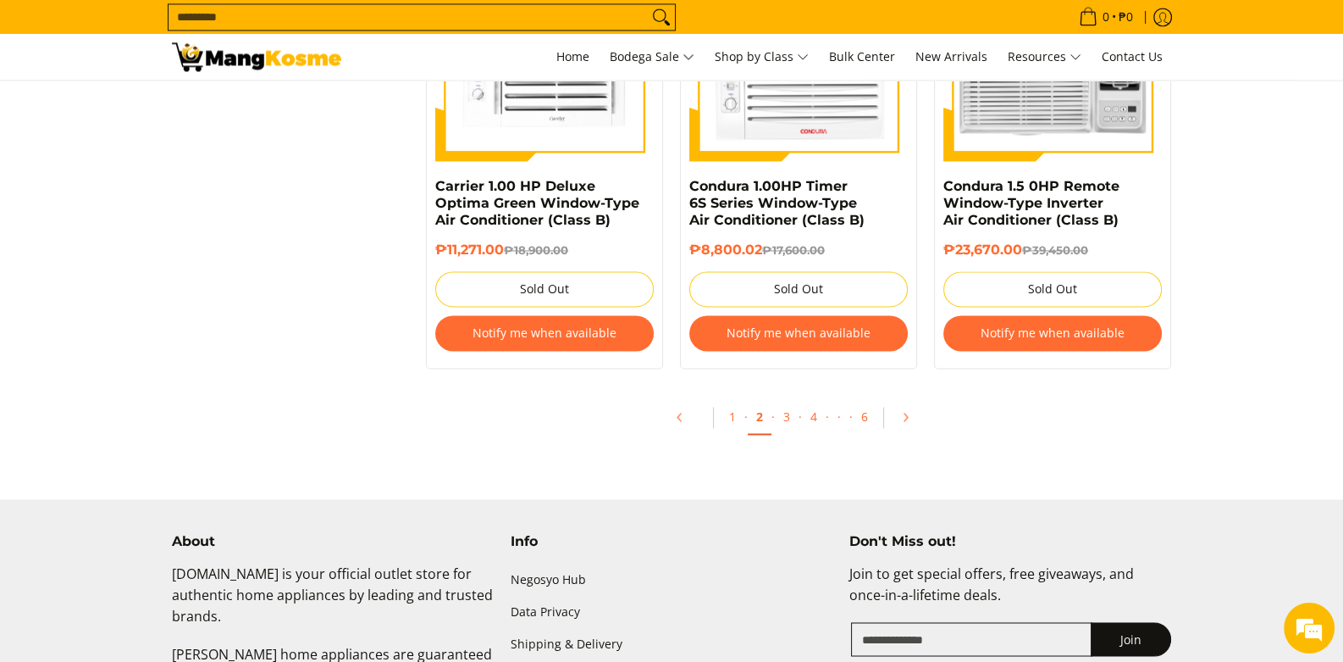
scroll to position [3558, 0]
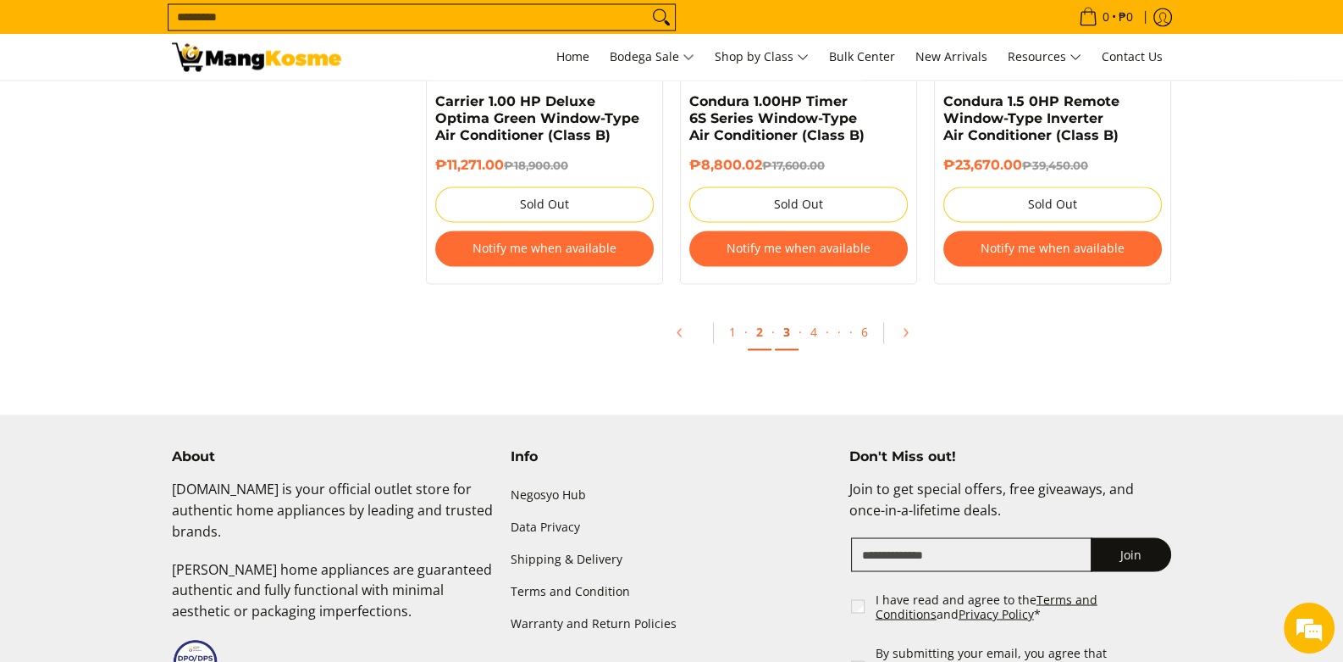
click at [776, 335] on link "3" at bounding box center [787, 332] width 24 height 35
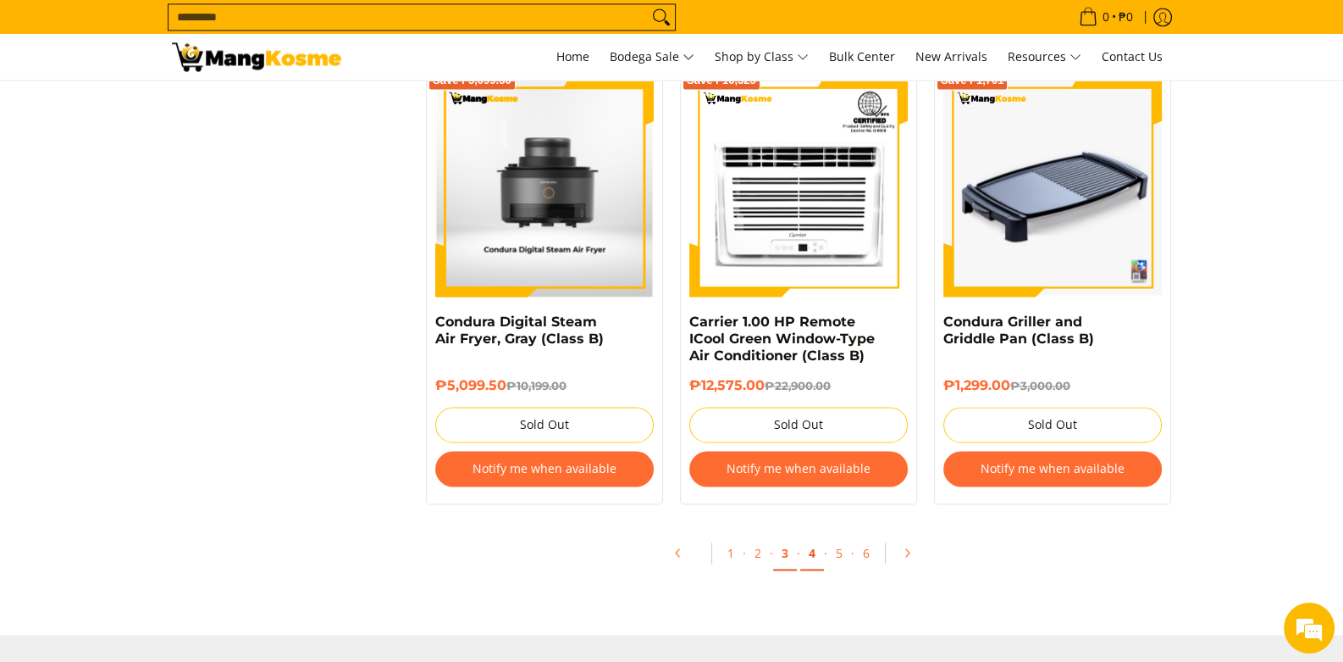
click at [814, 562] on link "4" at bounding box center [812, 552] width 24 height 35
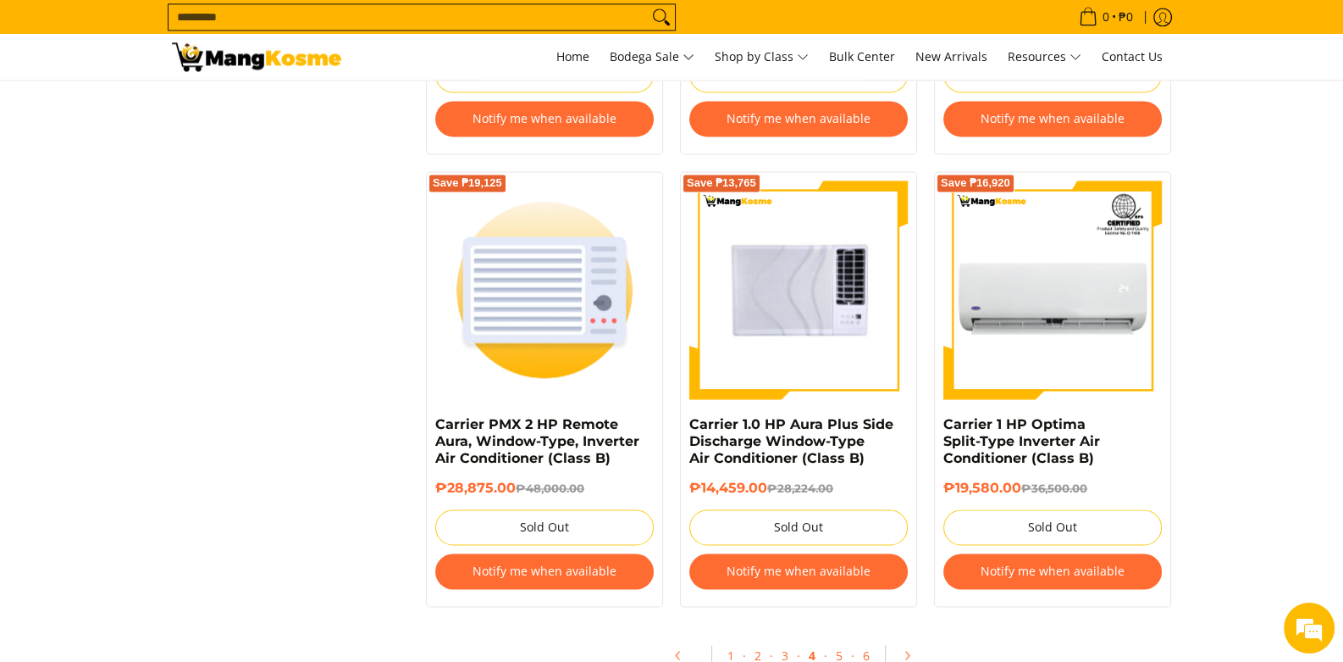
scroll to position [3727, 0]
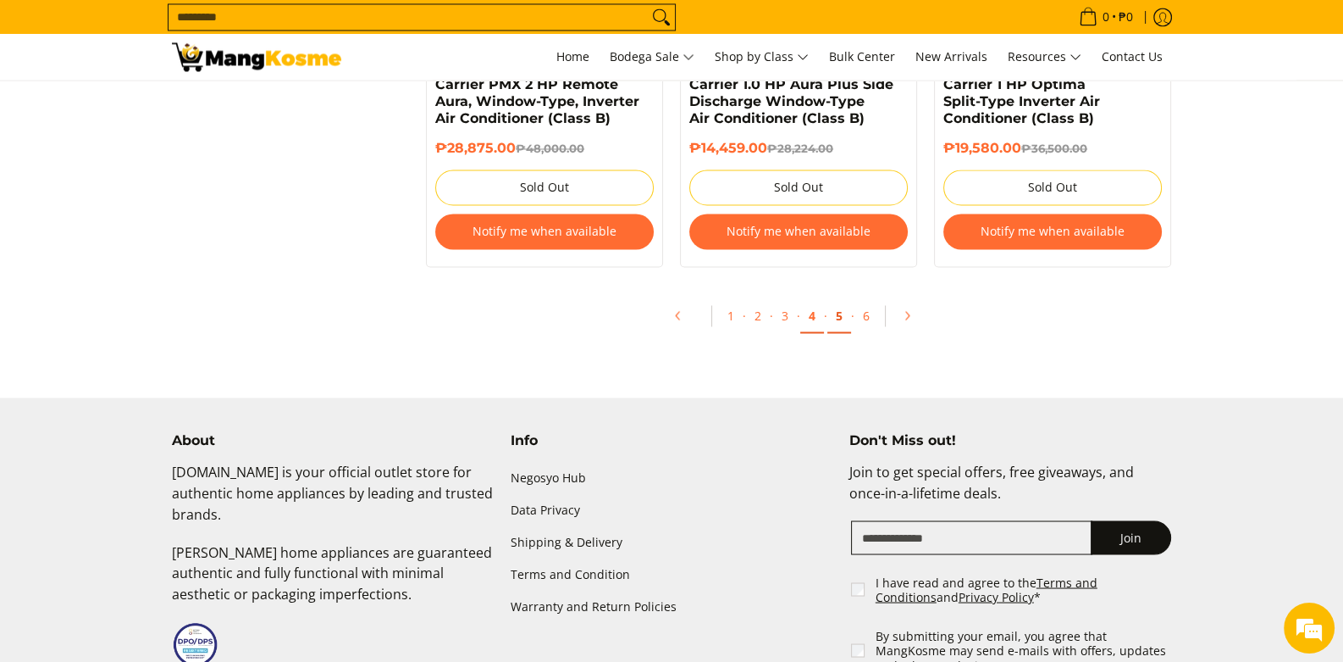
click at [828, 316] on link "5" at bounding box center [840, 315] width 24 height 35
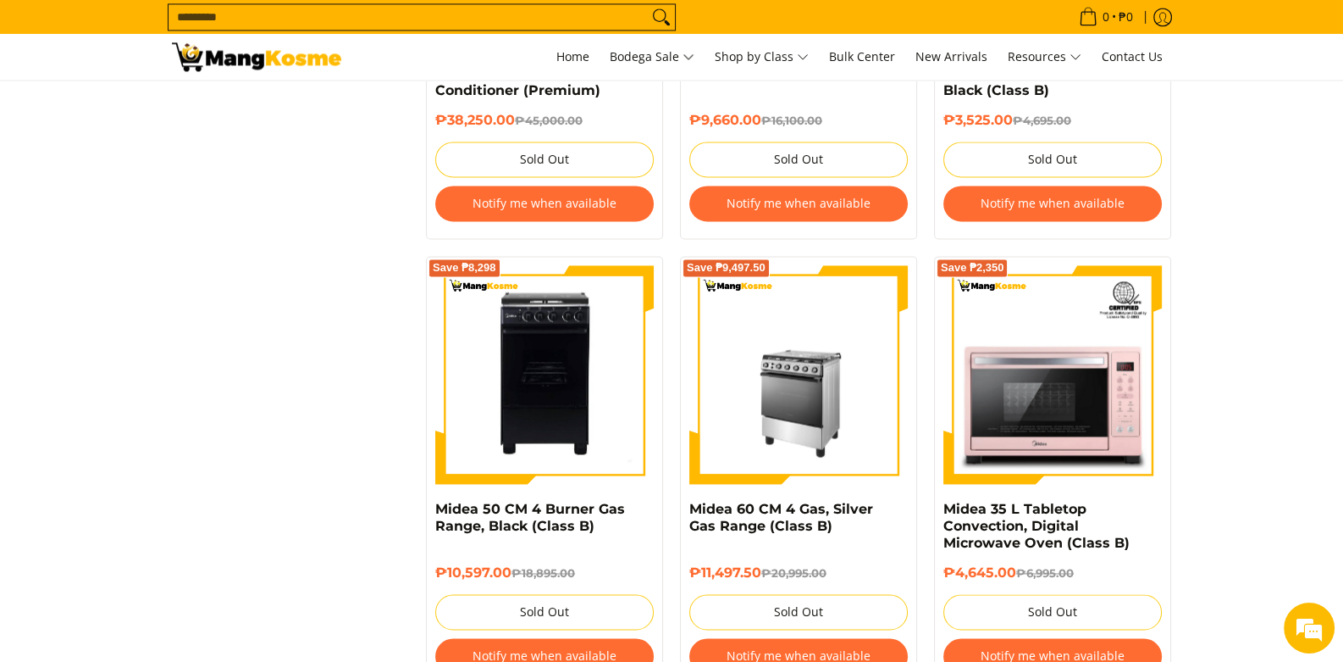
scroll to position [3558, 0]
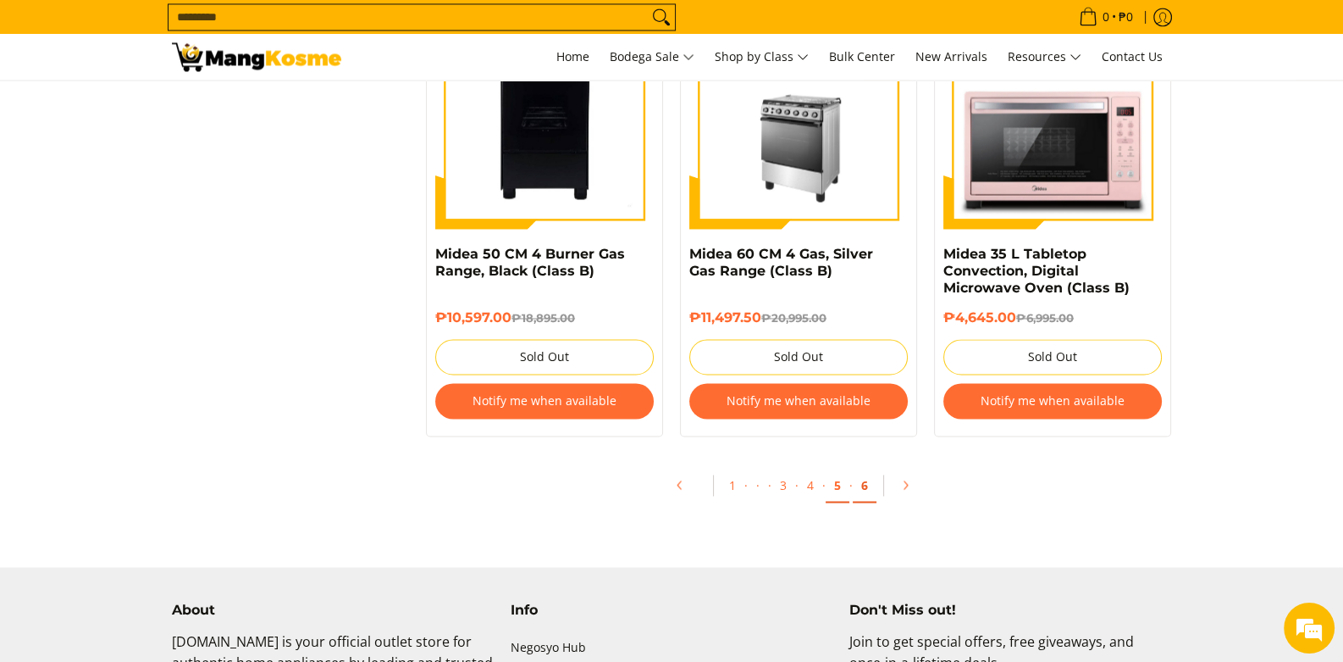
click at [858, 493] on link "6" at bounding box center [865, 485] width 24 height 35
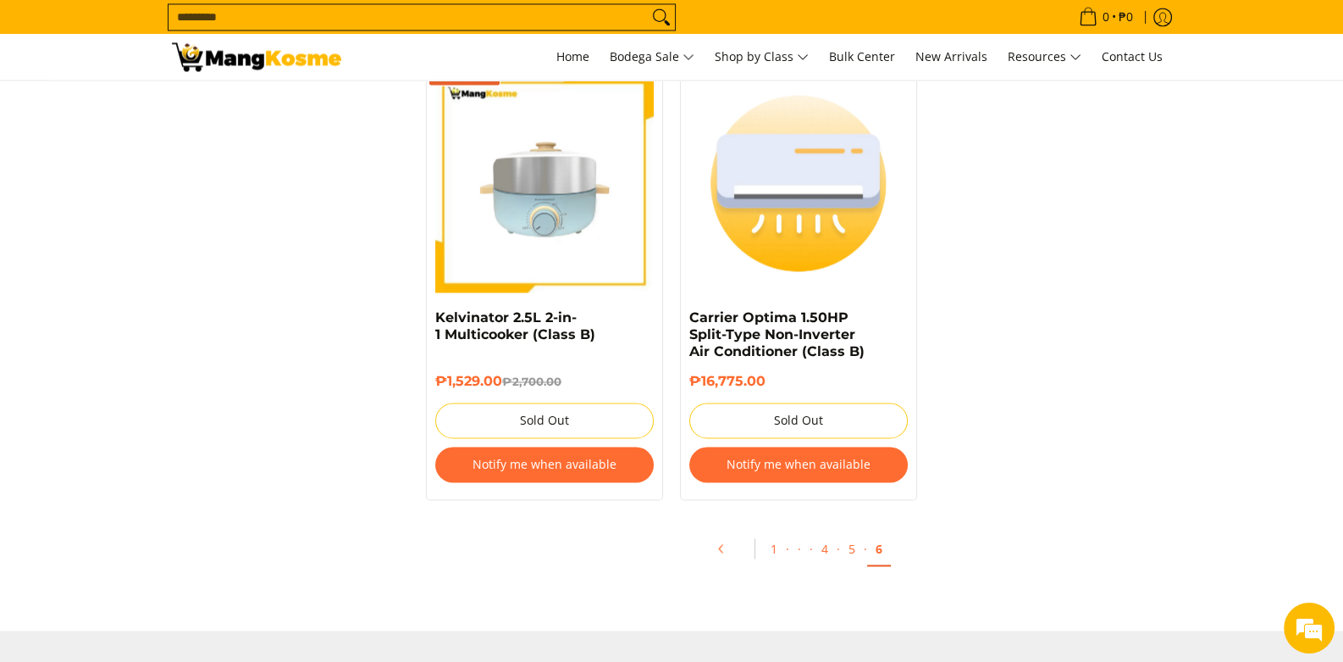
scroll to position [3897, 0]
